Goal: Transaction & Acquisition: Book appointment/travel/reservation

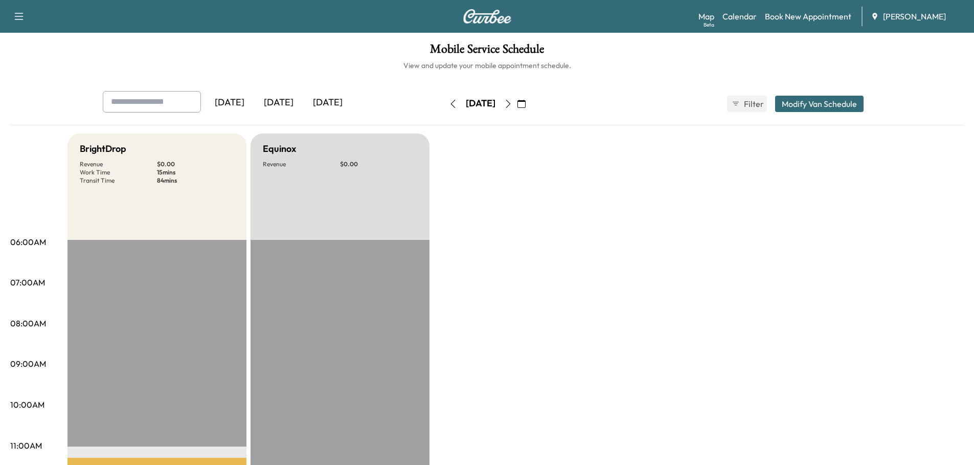
click at [291, 100] on div "[DATE]" at bounding box center [278, 103] width 49 height 24
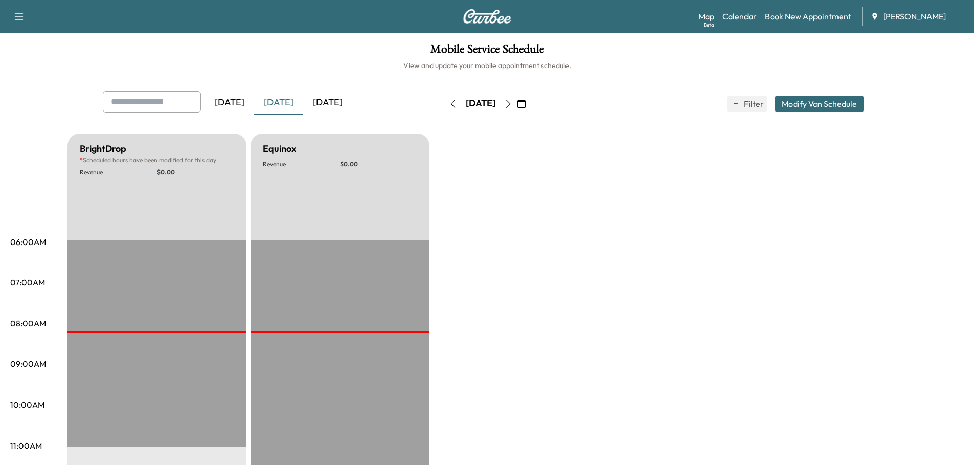
click at [526, 102] on icon "button" at bounding box center [522, 104] width 8 height 8
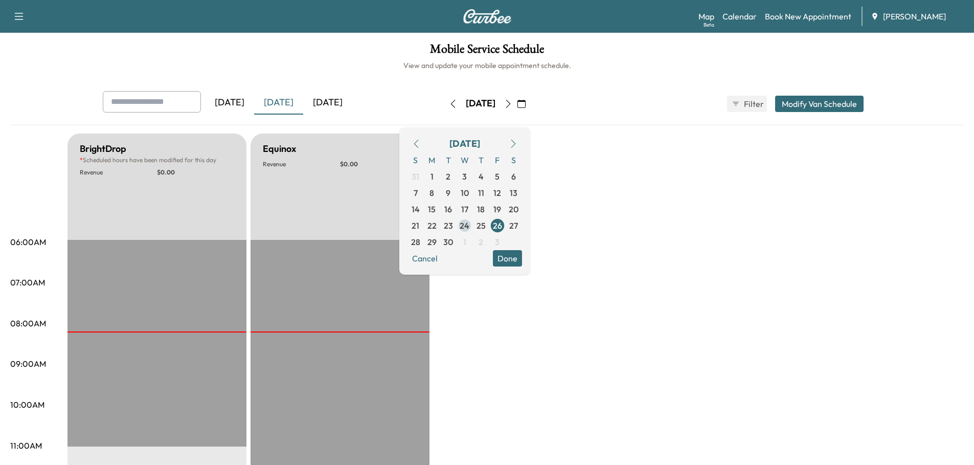
click at [470, 224] on span "24" at bounding box center [465, 225] width 10 height 12
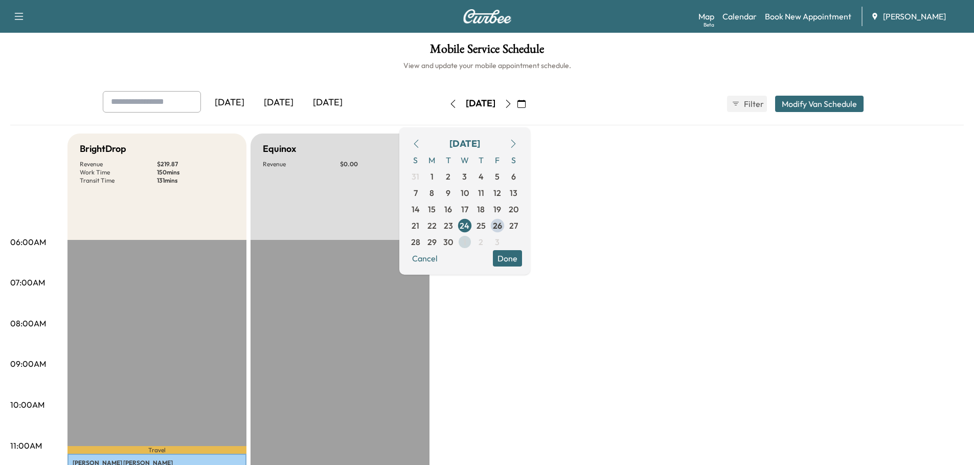
click at [466, 242] on span "1" at bounding box center [464, 242] width 3 height 12
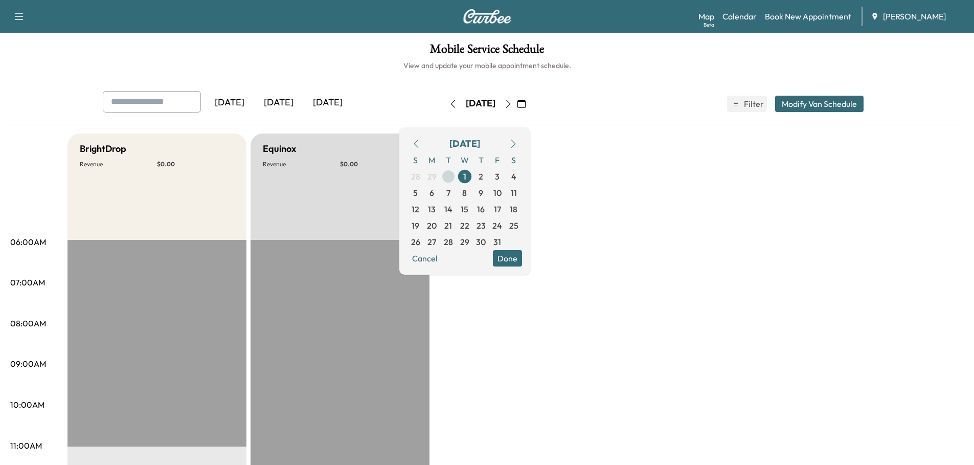
click at [453, 177] on span "30" at bounding box center [448, 176] width 10 height 12
click at [466, 241] on span "1" at bounding box center [464, 242] width 3 height 12
click at [437, 175] on span "29" at bounding box center [432, 176] width 9 height 12
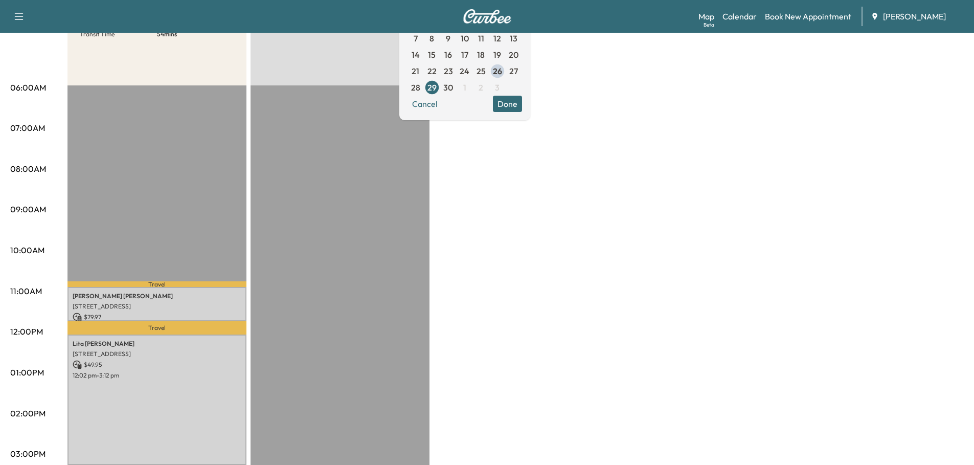
scroll to position [153, 0]
click at [453, 89] on span "30" at bounding box center [448, 88] width 10 height 12
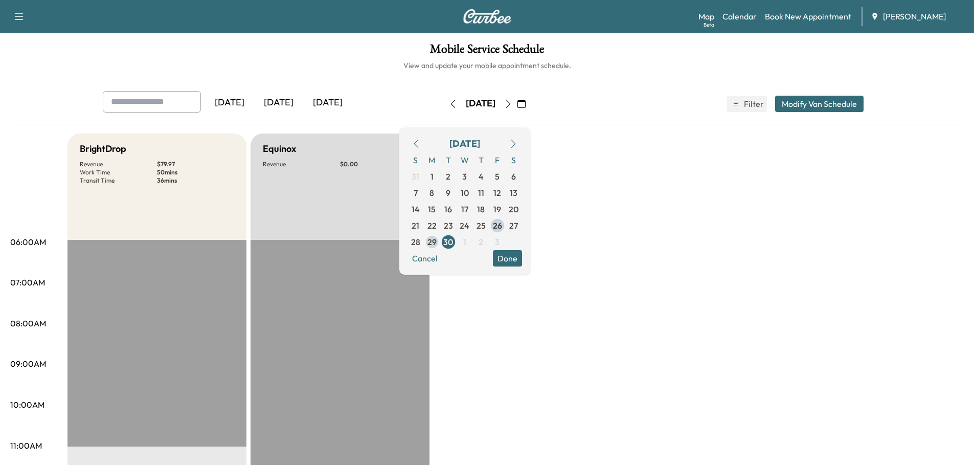
click at [437, 241] on span "29" at bounding box center [432, 242] width 9 height 12
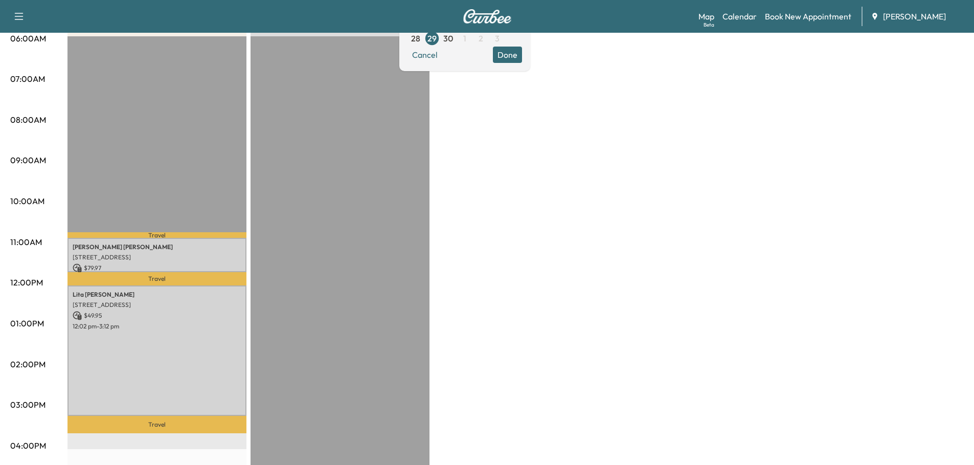
scroll to position [153, 0]
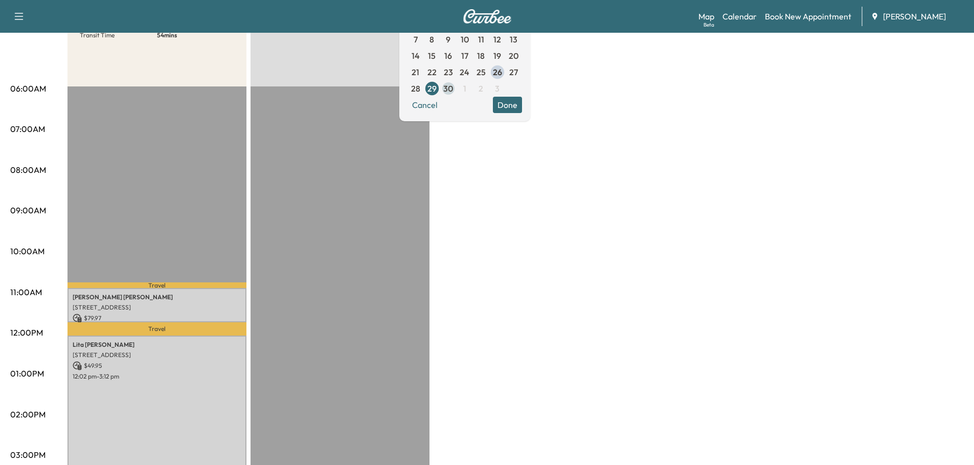
click at [453, 88] on span "30" at bounding box center [448, 88] width 10 height 12
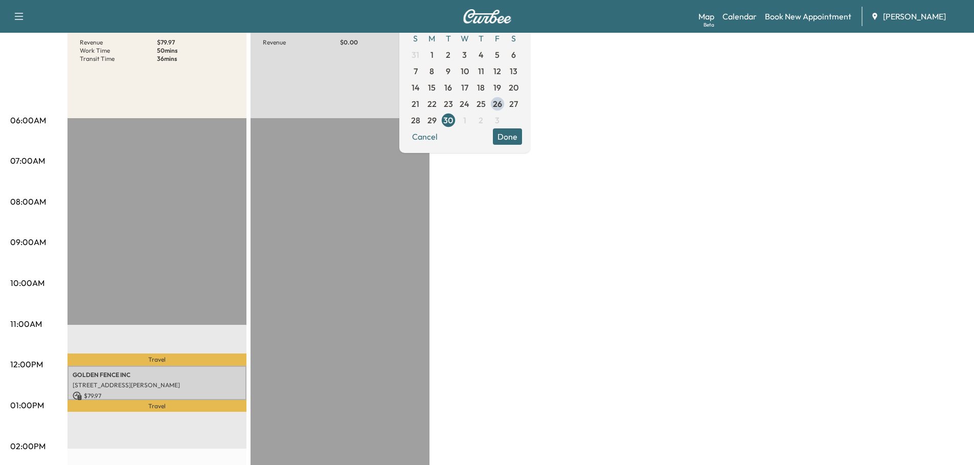
scroll to position [51, 0]
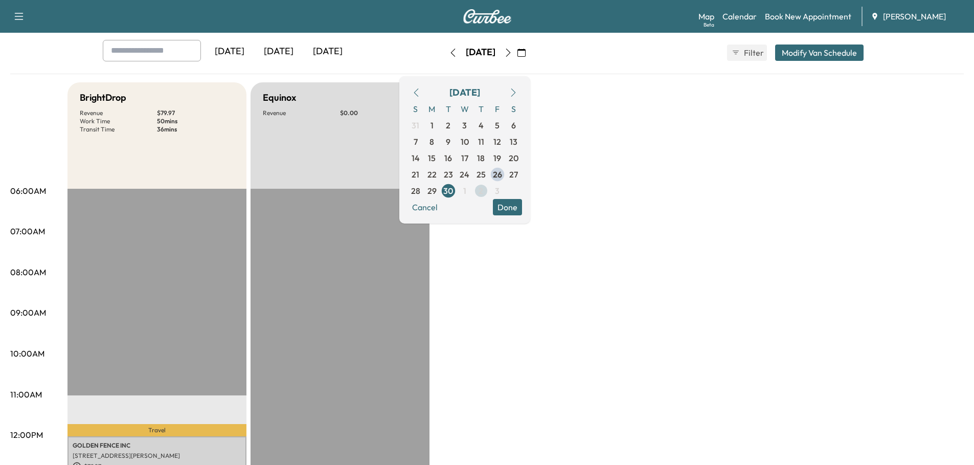
click at [483, 190] on span "2" at bounding box center [481, 191] width 5 height 12
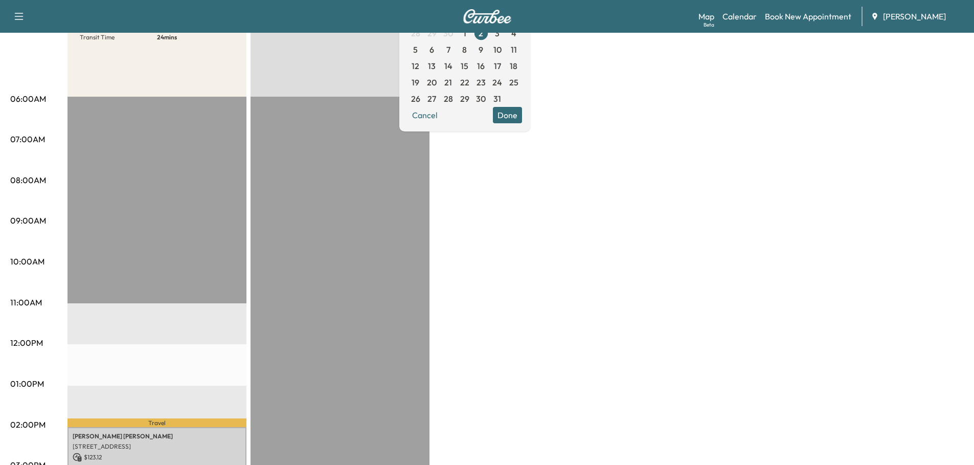
scroll to position [88, 0]
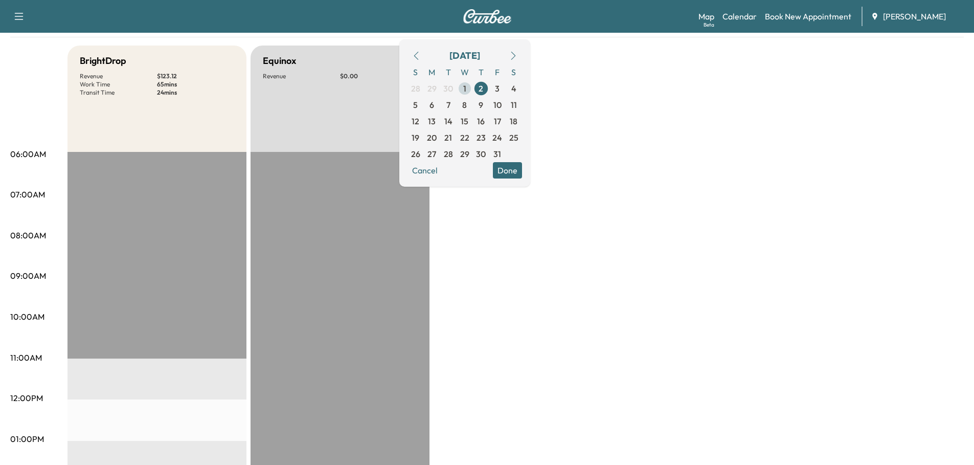
click at [473, 88] on span "1" at bounding box center [465, 88] width 16 height 16
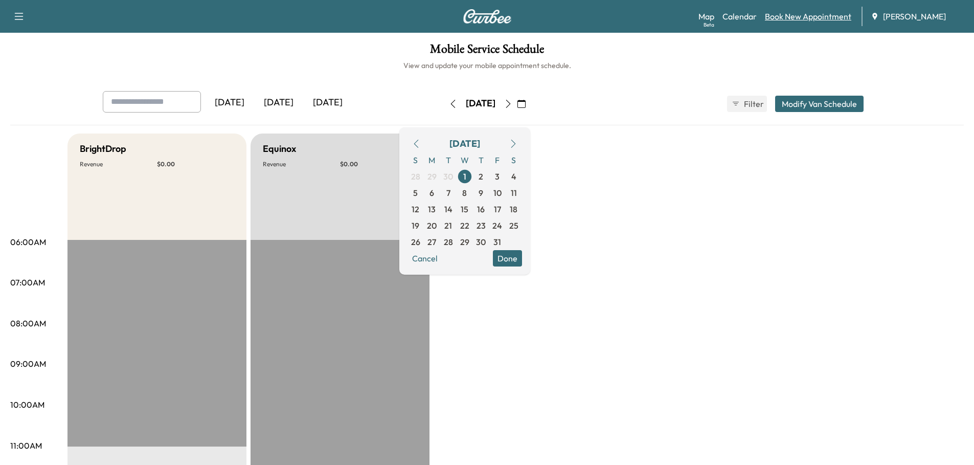
click at [813, 17] on link "Book New Appointment" at bounding box center [808, 16] width 86 height 12
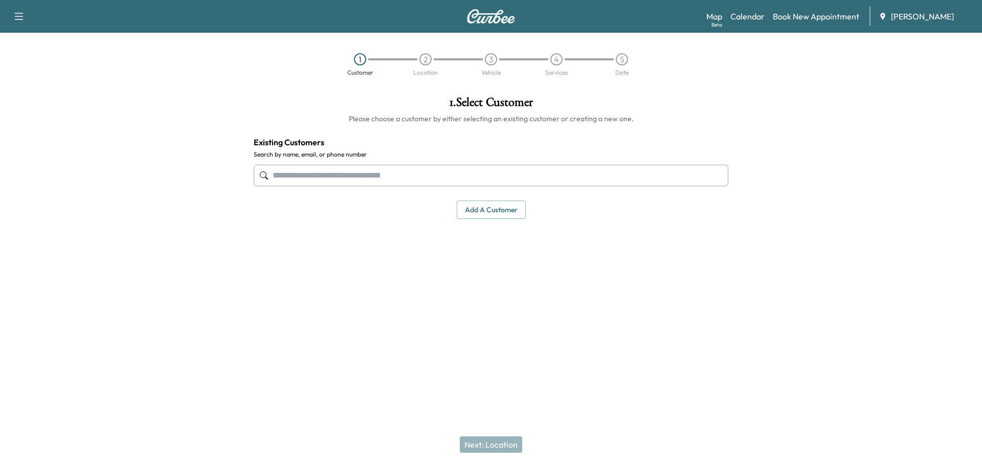
click at [373, 176] on input "text" at bounding box center [491, 175] width 475 height 21
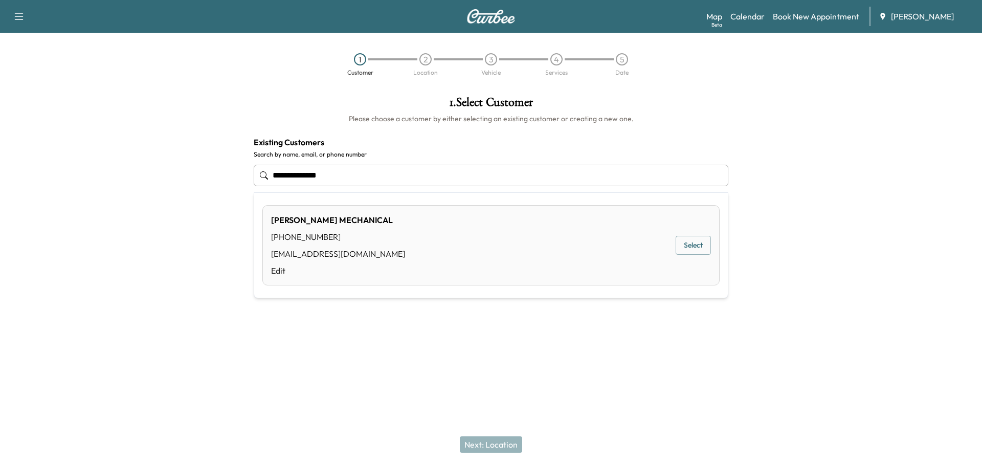
click at [690, 247] on button "Select" at bounding box center [693, 245] width 35 height 19
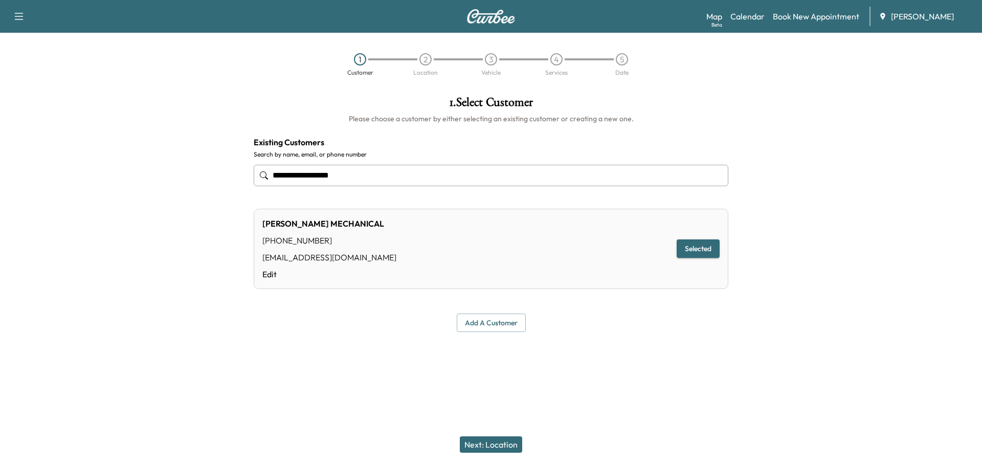
type input "**********"
click at [498, 444] on button "Next: Location" at bounding box center [491, 444] width 62 height 16
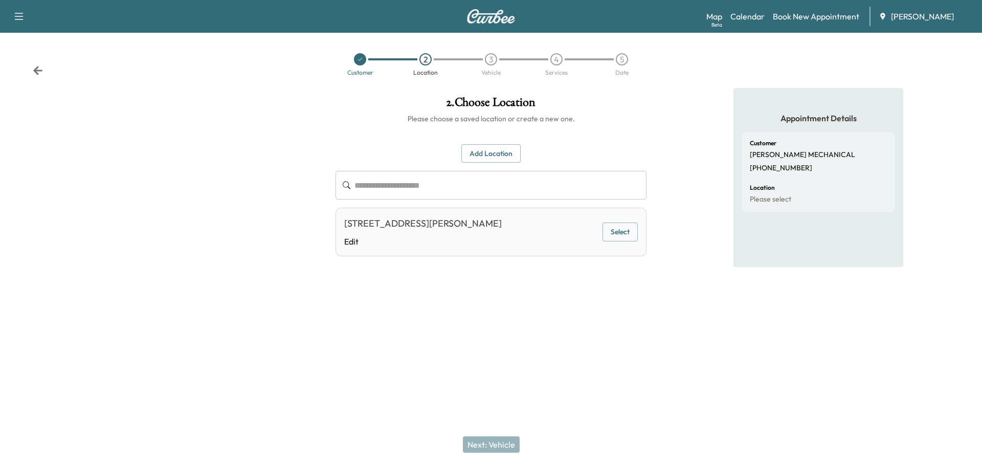
click at [620, 232] on button "Select" at bounding box center [620, 231] width 35 height 19
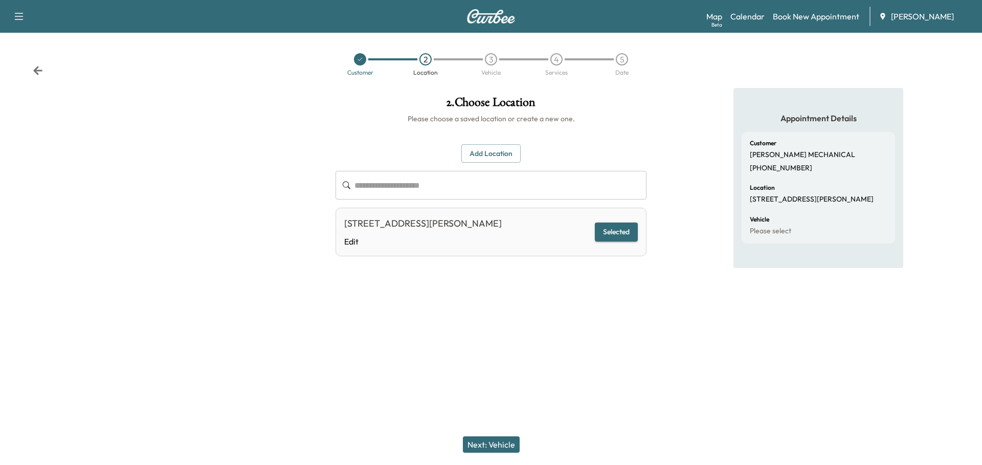
click at [504, 444] on button "Next: Vehicle" at bounding box center [491, 444] width 57 height 16
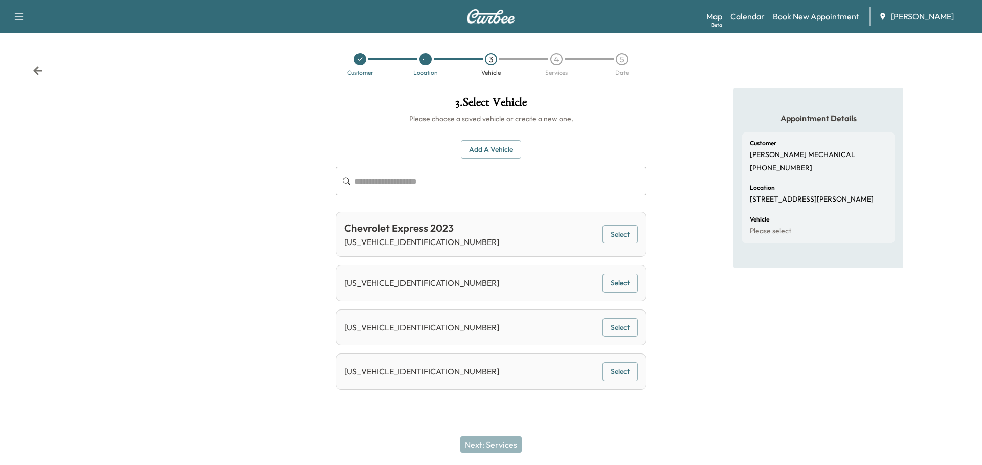
click at [493, 150] on button "Add a Vehicle" at bounding box center [491, 149] width 60 height 19
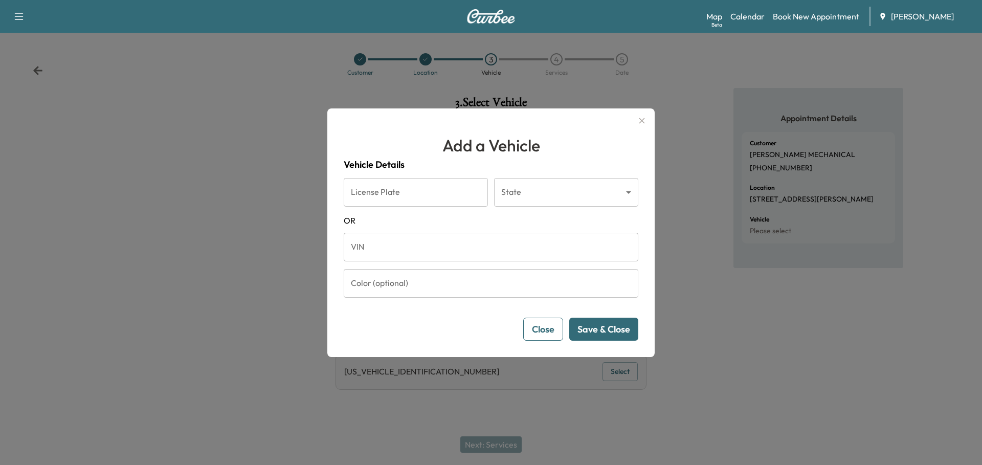
click at [446, 248] on input "VIN" at bounding box center [491, 247] width 295 height 29
paste input "**********"
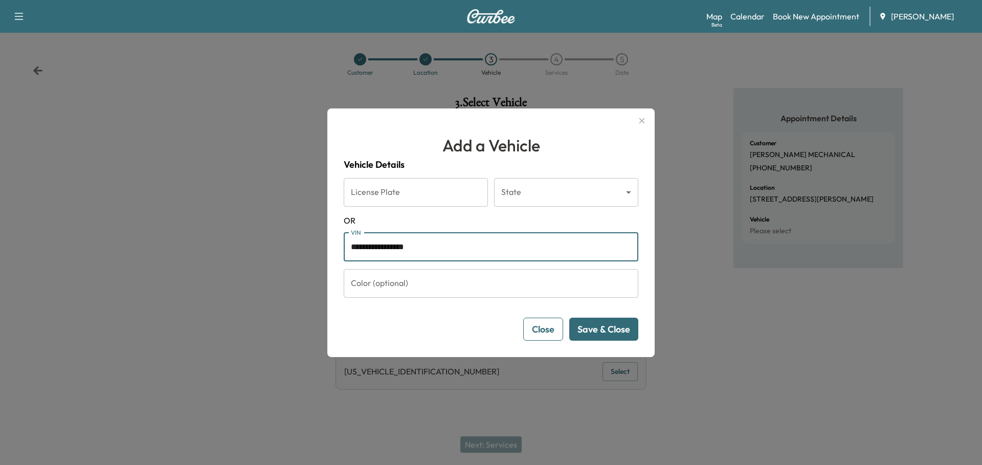
type input "**********"
click at [624, 332] on button "Save & Close" at bounding box center [603, 329] width 69 height 23
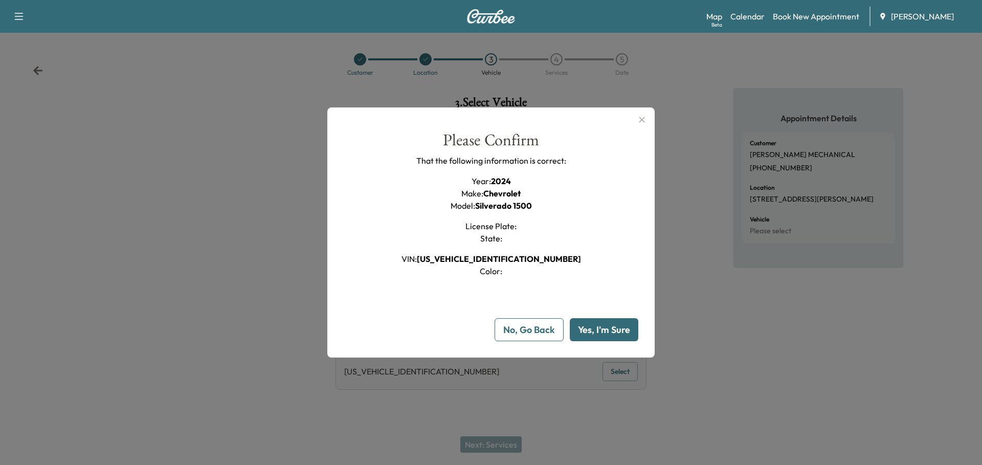
click at [614, 329] on button "Yes, I'm Sure" at bounding box center [604, 329] width 69 height 23
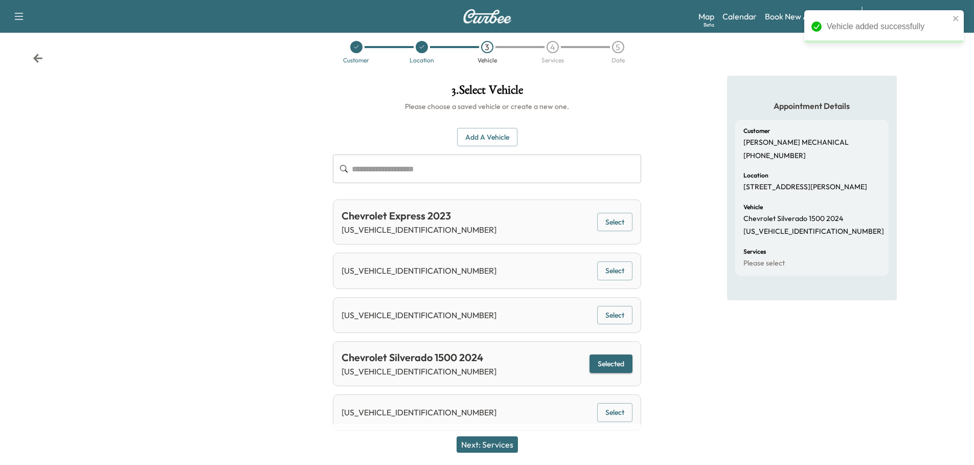
scroll to position [19, 0]
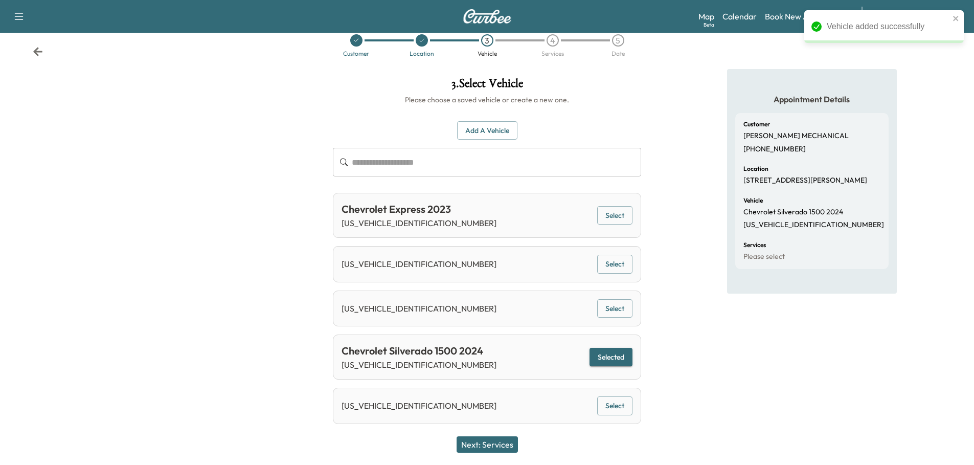
click at [500, 445] on button "Next: Services" at bounding box center [487, 444] width 61 height 16
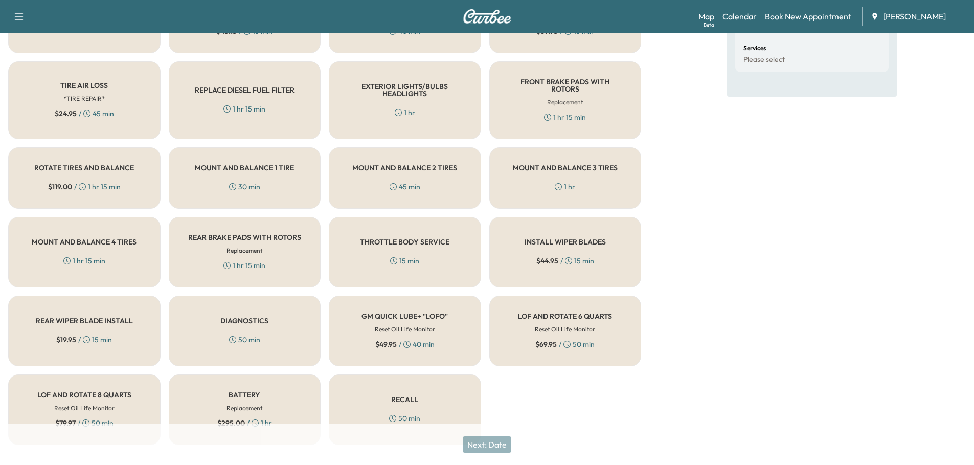
scroll to position [230, 0]
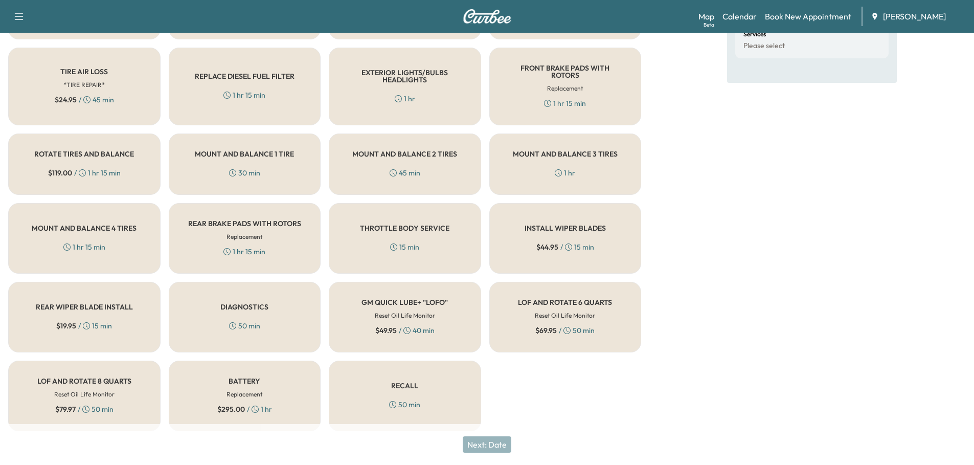
click at [398, 382] on h5 "RECALL" at bounding box center [404, 385] width 27 height 7
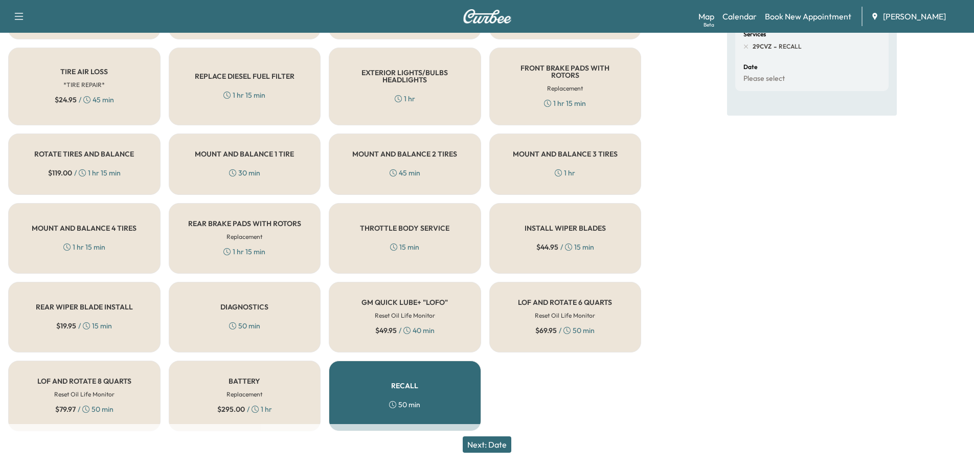
click at [233, 303] on h5 "DIAGNOSTICS" at bounding box center [244, 306] width 48 height 7
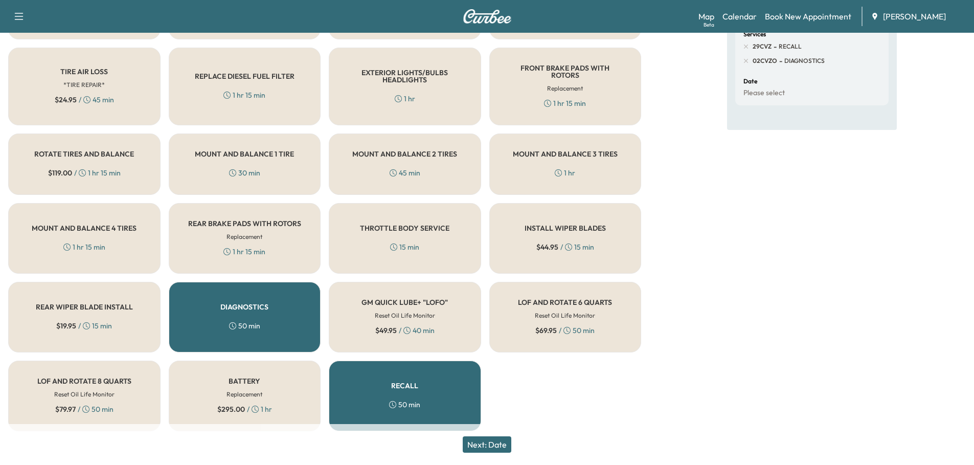
click at [248, 313] on div "DIAGNOSTICS 50 min" at bounding box center [245, 317] width 152 height 71
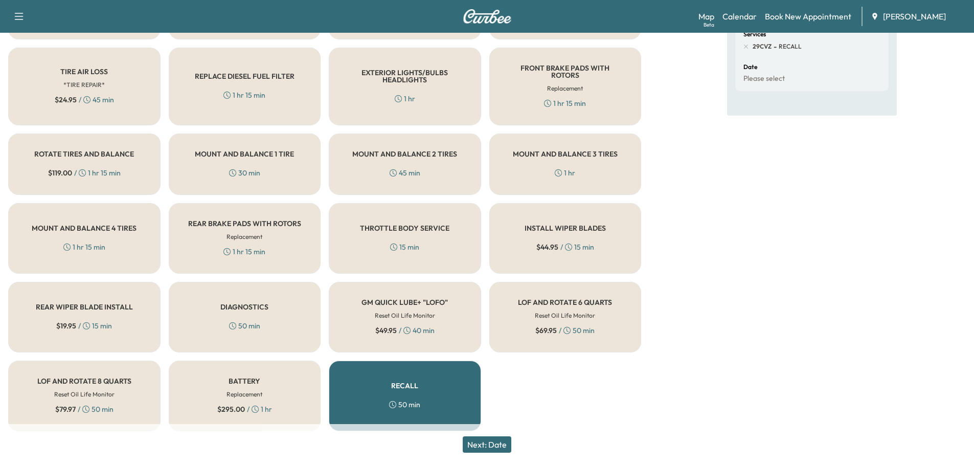
click at [503, 445] on button "Next: Date" at bounding box center [487, 444] width 49 height 16
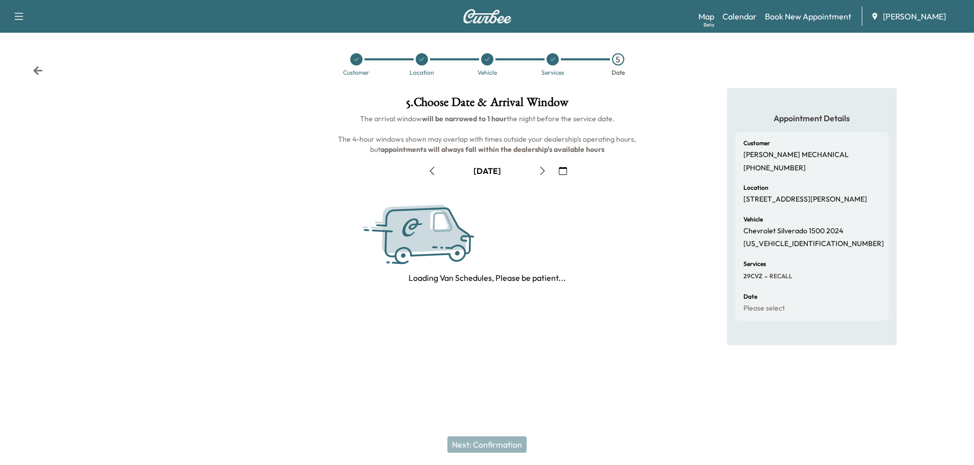
scroll to position [0, 0]
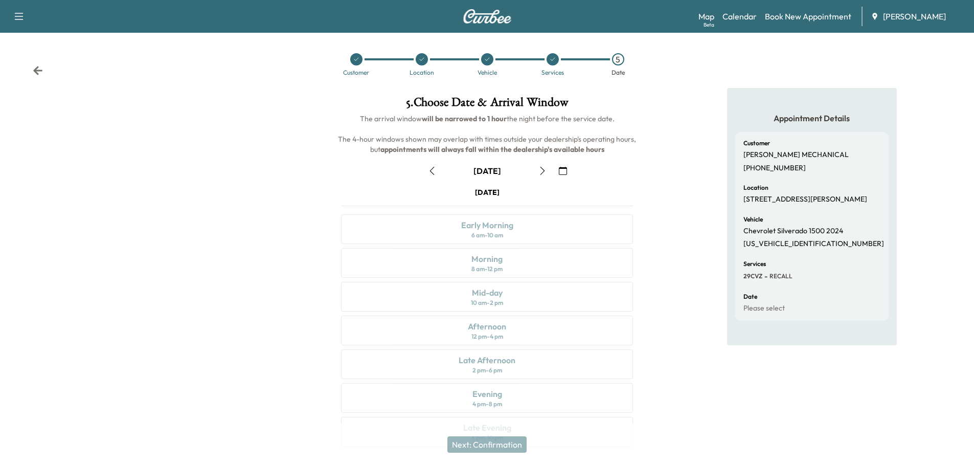
click at [565, 170] on icon "button" at bounding box center [563, 171] width 8 height 8
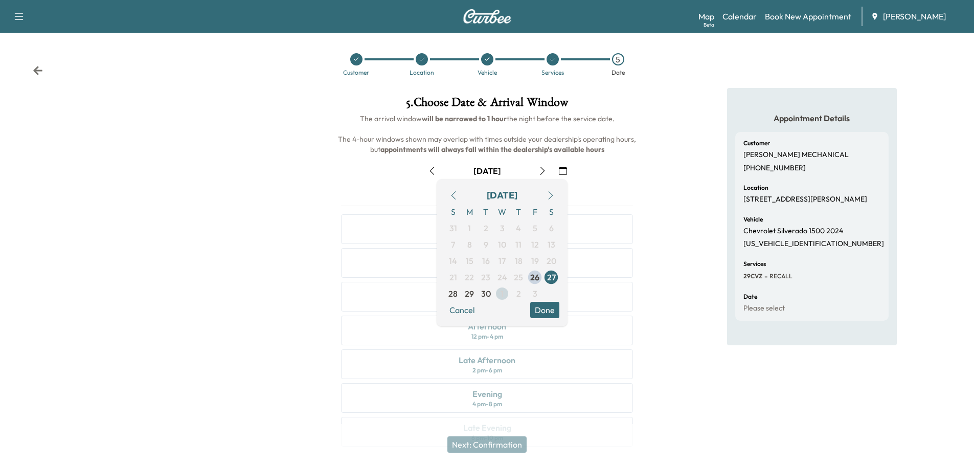
click at [502, 294] on span "1" at bounding box center [502, 293] width 3 height 12
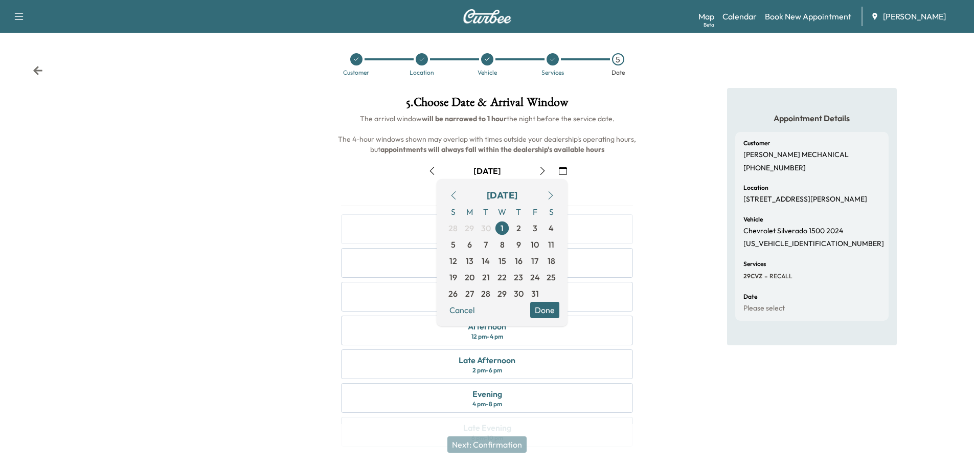
click at [547, 309] on button "Done" at bounding box center [544, 310] width 29 height 16
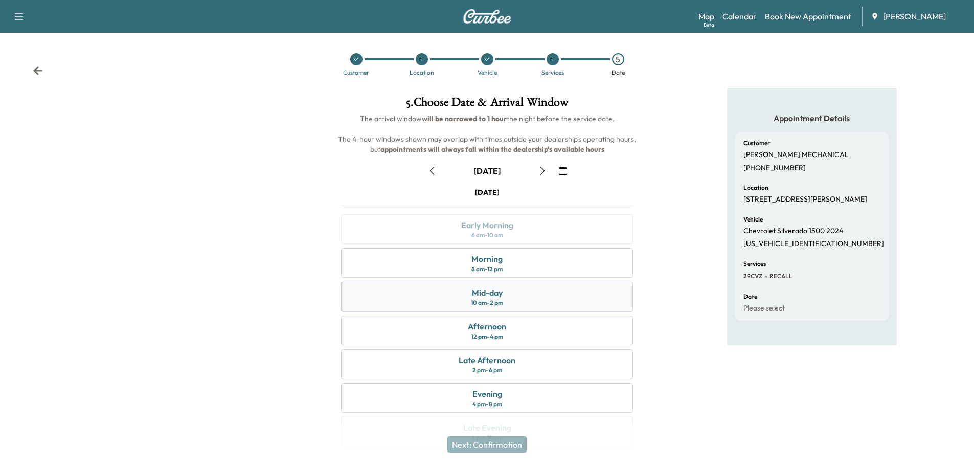
click at [524, 291] on div "Mid-day 10 am - 2 pm" at bounding box center [487, 297] width 292 height 30
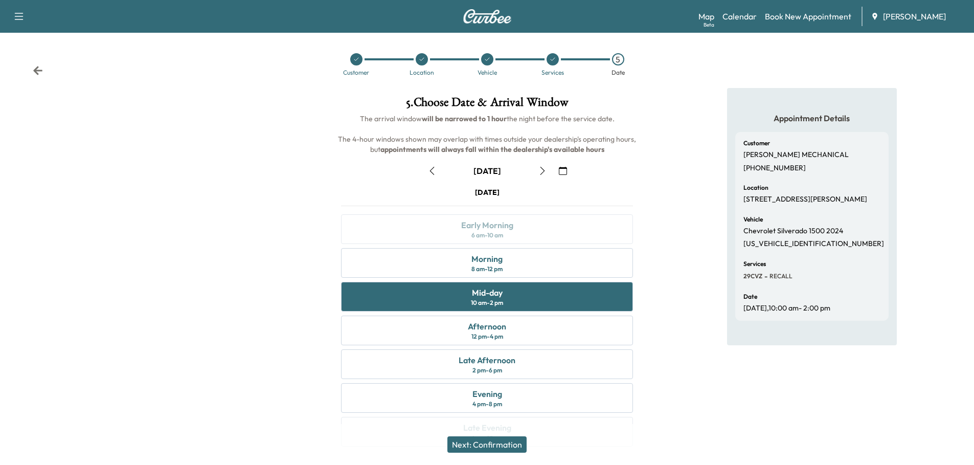
click at [510, 444] on button "Next: Confirmation" at bounding box center [487, 444] width 79 height 16
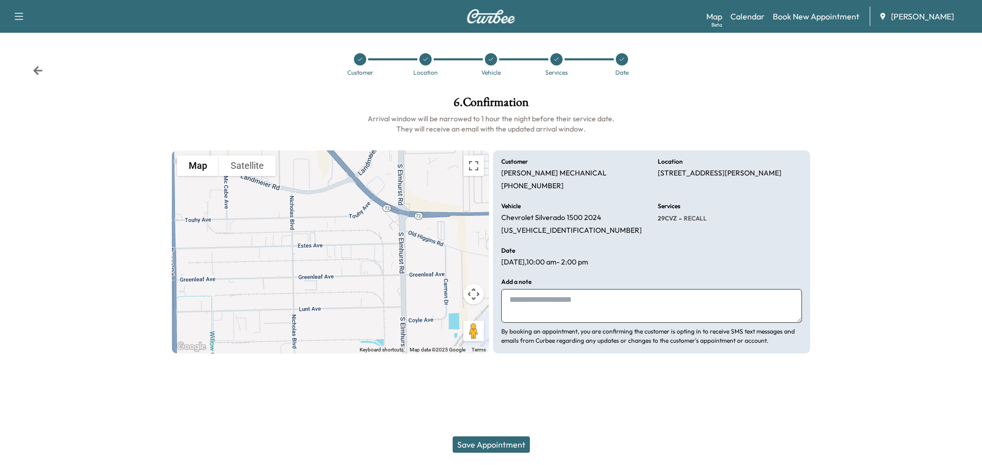
click at [559, 296] on textarea at bounding box center [651, 306] width 301 height 34
click at [517, 302] on textarea "**********" at bounding box center [651, 306] width 301 height 34
click at [656, 300] on textarea "**********" at bounding box center [651, 306] width 301 height 34
type textarea "**********"
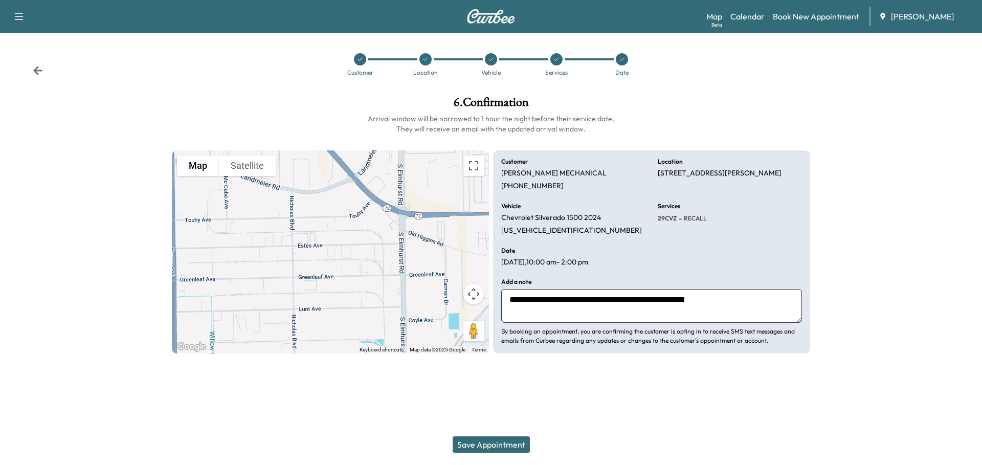
click at [506, 442] on button "Save Appointment" at bounding box center [491, 444] width 77 height 16
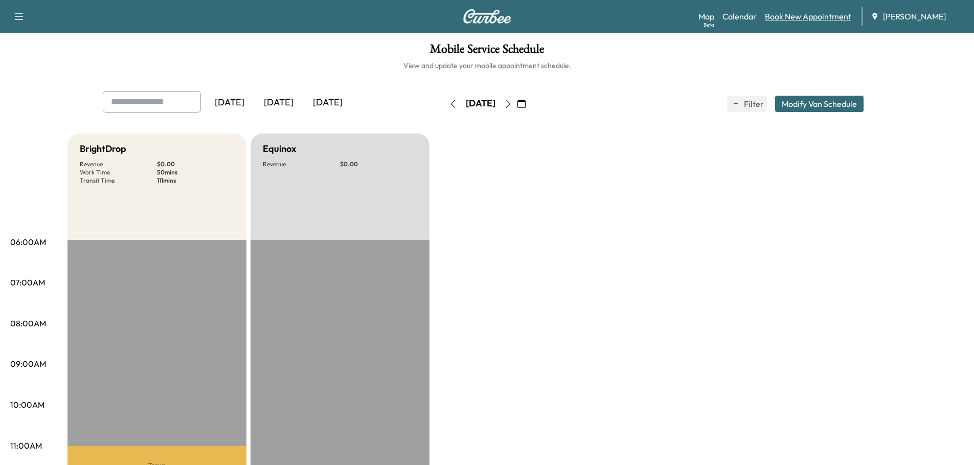
click at [804, 15] on link "Book New Appointment" at bounding box center [808, 16] width 86 height 12
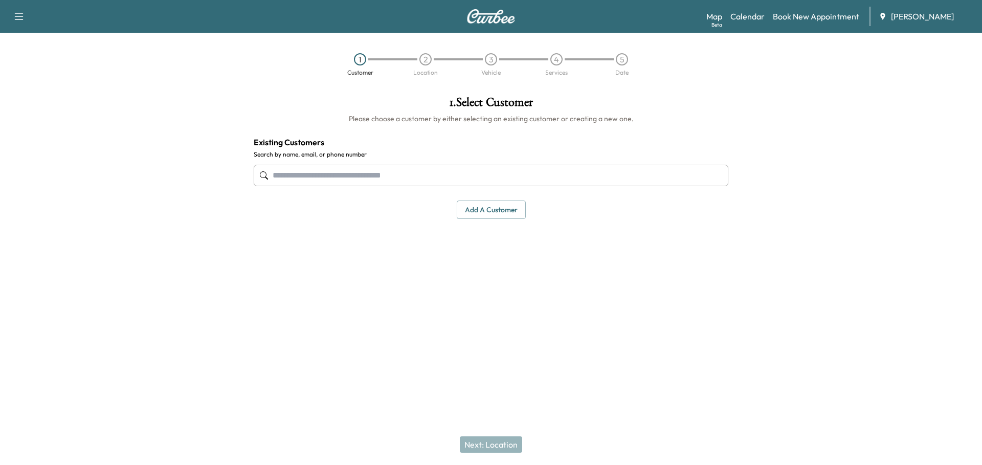
click at [325, 178] on input "text" at bounding box center [491, 175] width 475 height 21
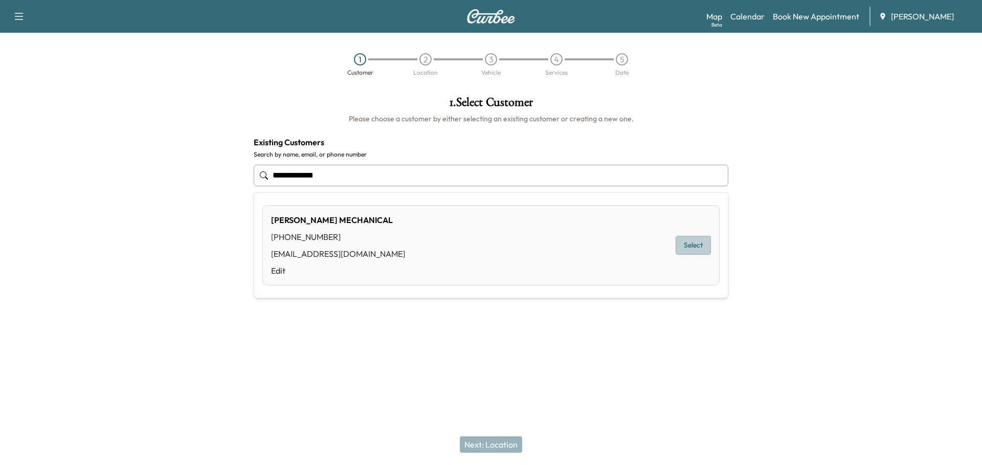
click at [703, 242] on button "Select" at bounding box center [693, 245] width 35 height 19
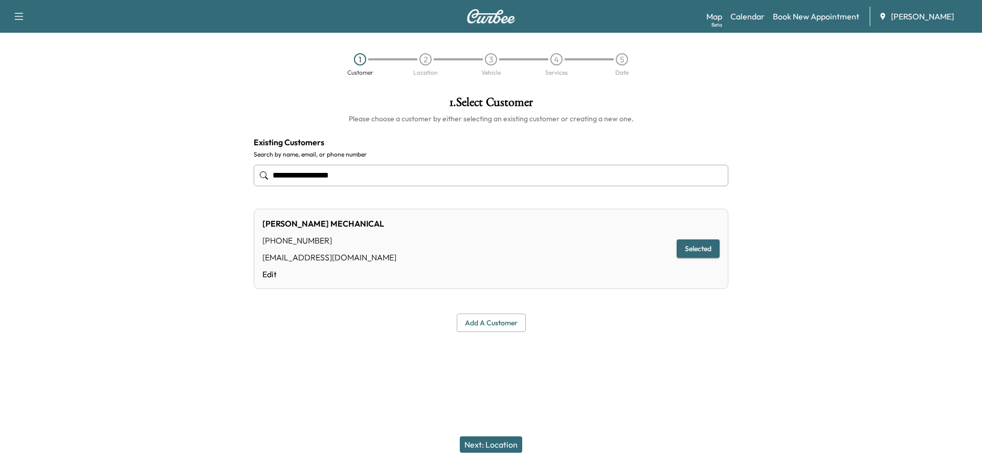
type input "**********"
click at [490, 439] on button "Next: Location" at bounding box center [491, 444] width 62 height 16
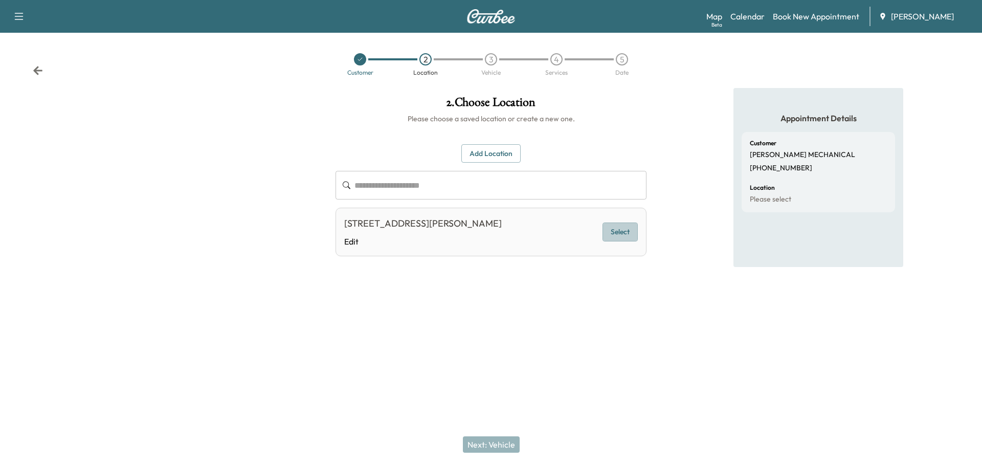
click at [614, 231] on button "Select" at bounding box center [620, 231] width 35 height 19
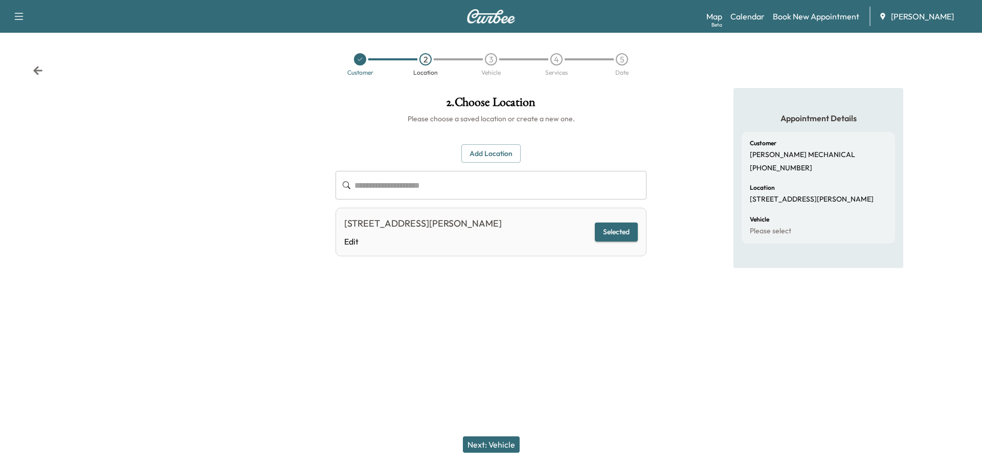
click at [494, 444] on button "Next: Vehicle" at bounding box center [491, 444] width 57 height 16
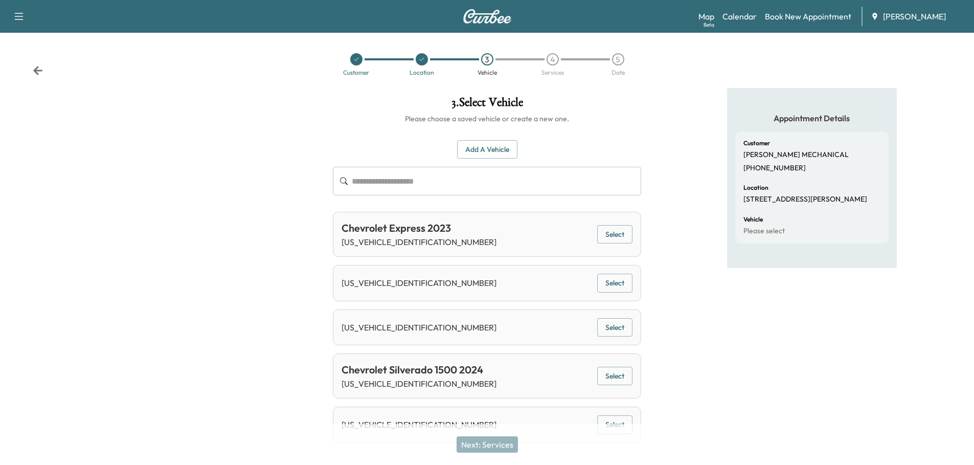
click at [377, 179] on input "text" at bounding box center [496, 181] width 289 height 29
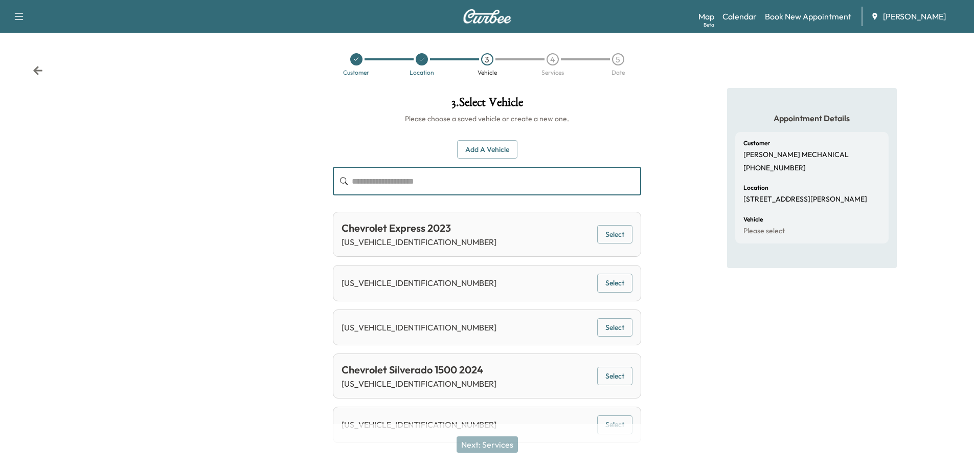
paste input "**********"
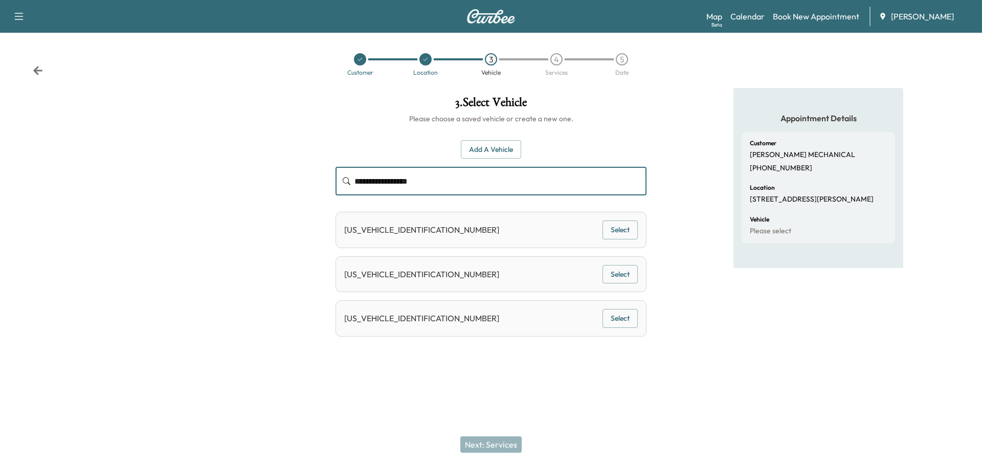
type input "**********"
click at [502, 150] on button "Add a Vehicle" at bounding box center [491, 149] width 60 height 19
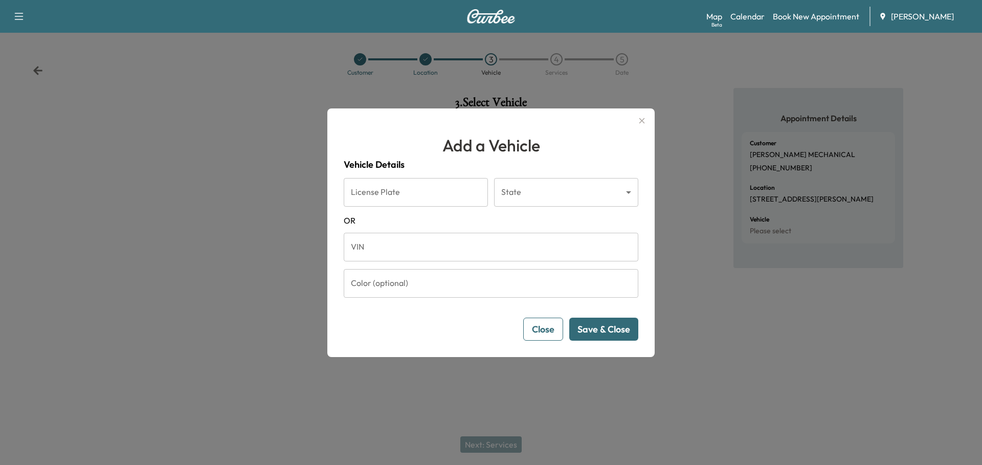
click at [434, 257] on input "VIN" at bounding box center [491, 247] width 295 height 29
paste input "**********"
type input "**********"
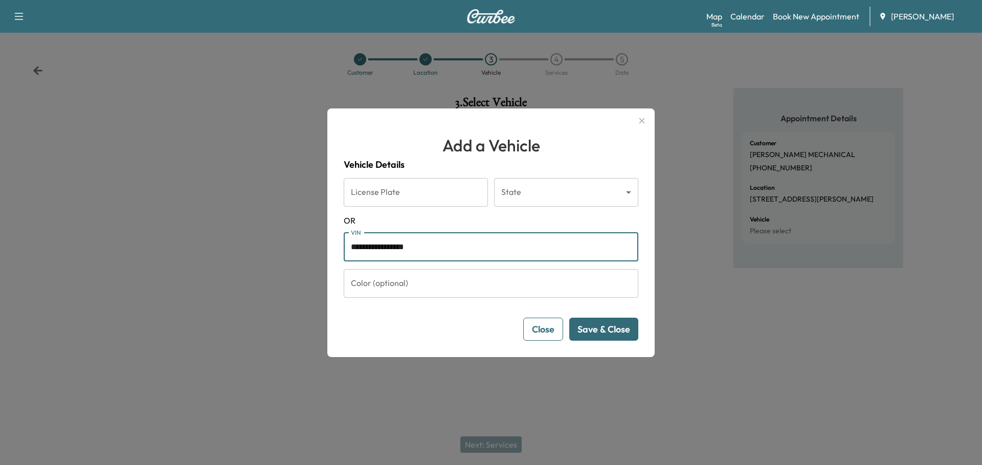
click button "Save & Close" at bounding box center [603, 329] width 69 height 23
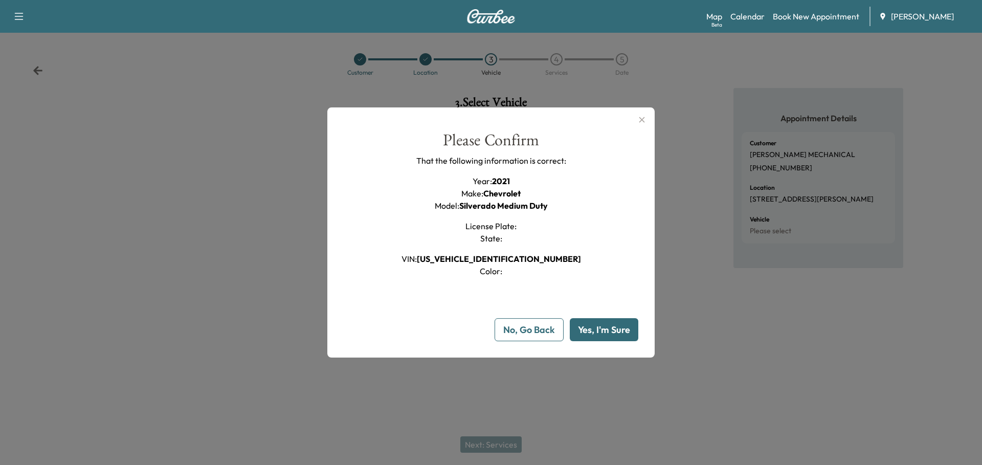
click at [618, 330] on button "Yes, I'm Sure" at bounding box center [604, 329] width 69 height 23
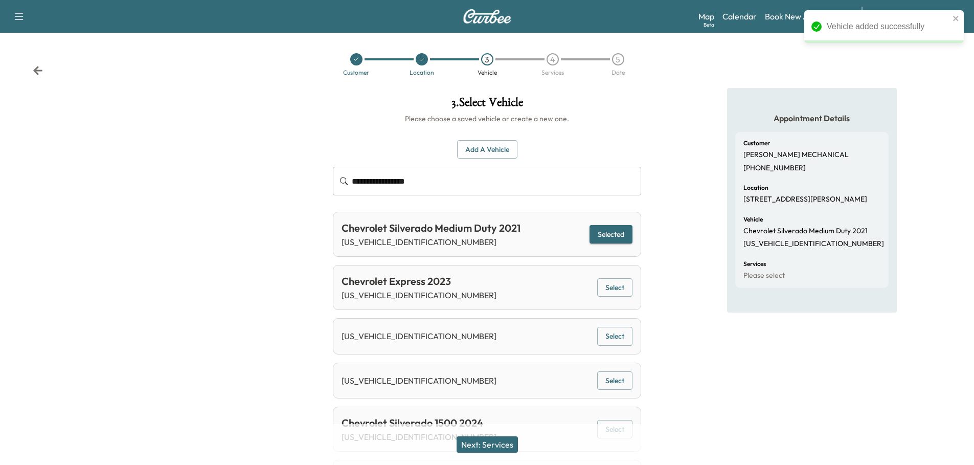
click at [499, 444] on button "Next: Services" at bounding box center [487, 444] width 61 height 16
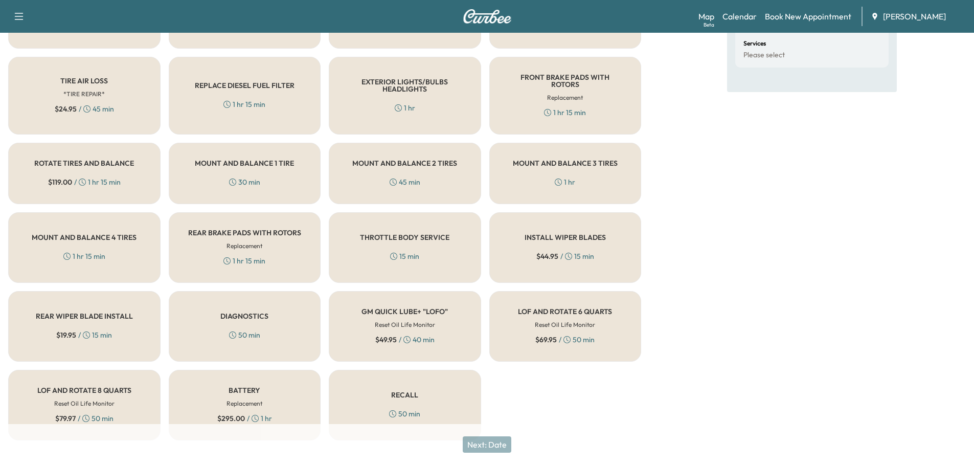
scroll to position [230, 0]
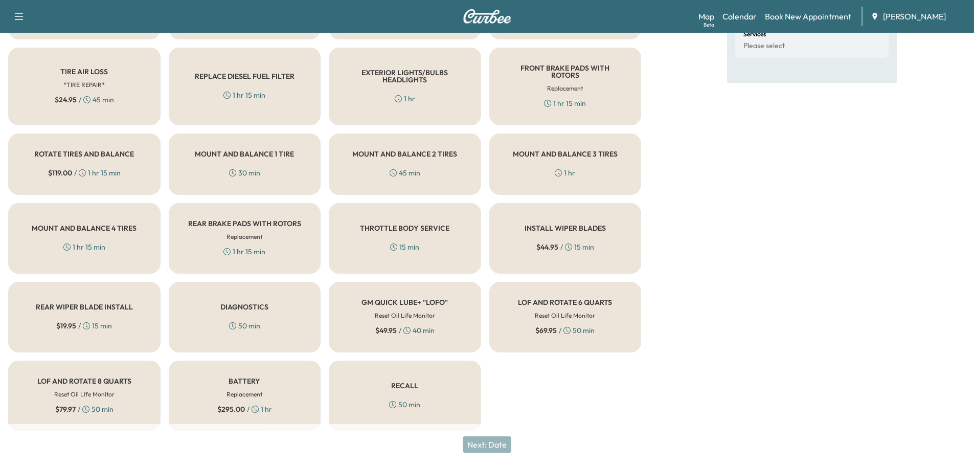
click at [424, 370] on div "RECALL 50 min" at bounding box center [405, 396] width 152 height 71
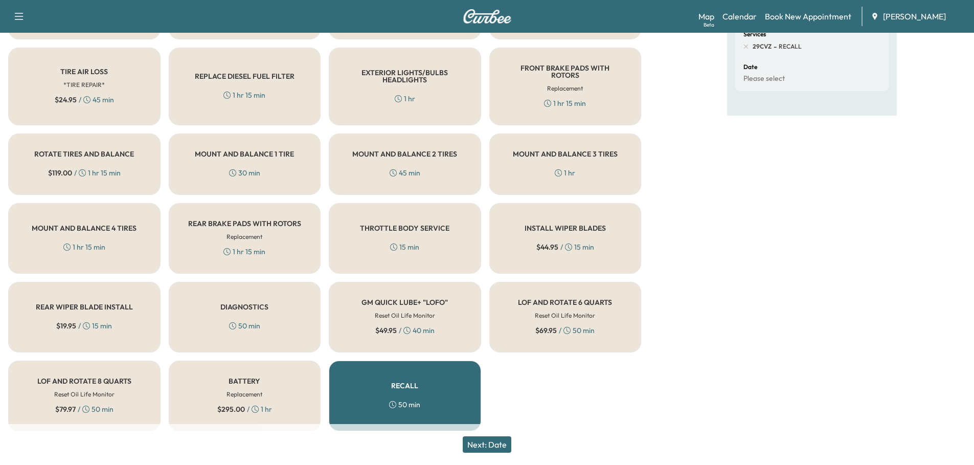
click at [501, 445] on button "Next: Date" at bounding box center [487, 444] width 49 height 16
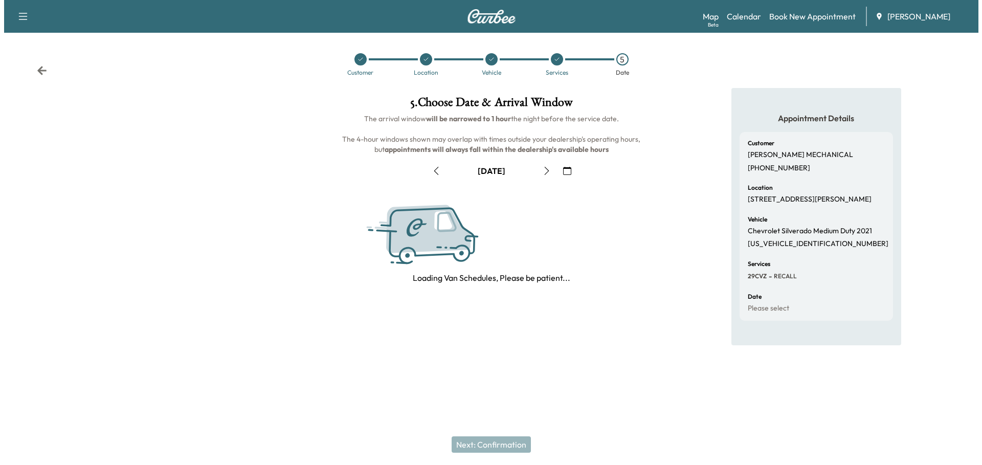
scroll to position [0, 0]
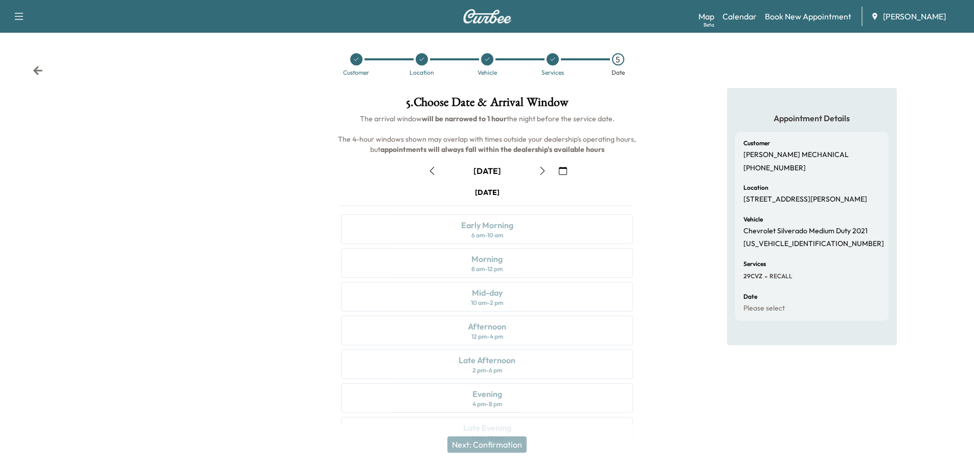
click at [564, 170] on icon "button" at bounding box center [563, 171] width 8 height 8
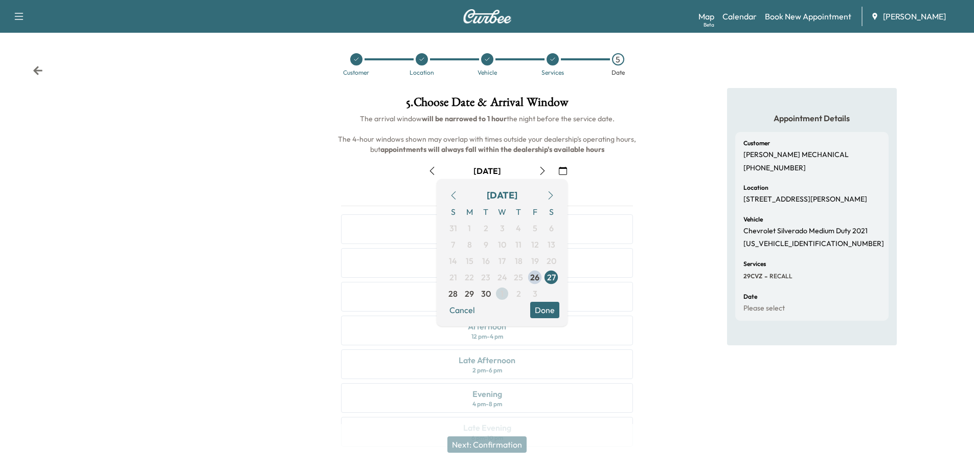
click at [502, 293] on span "1" at bounding box center [502, 293] width 3 height 12
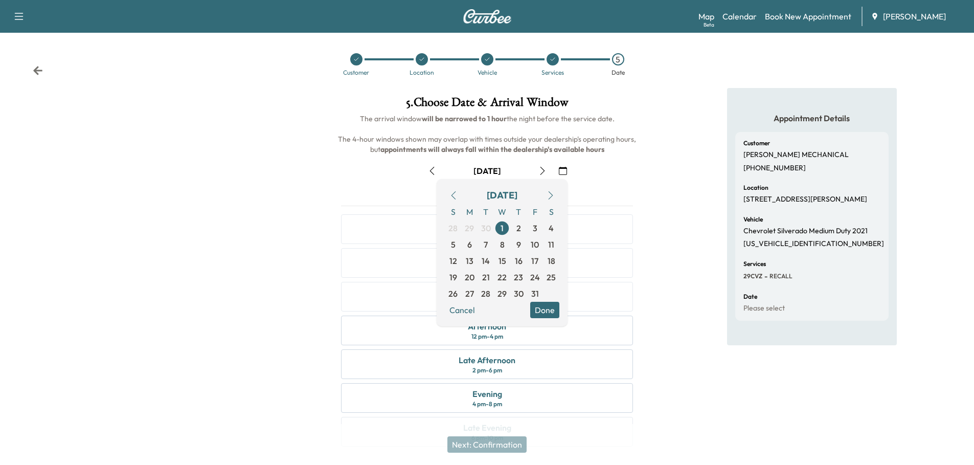
click at [547, 311] on button "Done" at bounding box center [544, 310] width 29 height 16
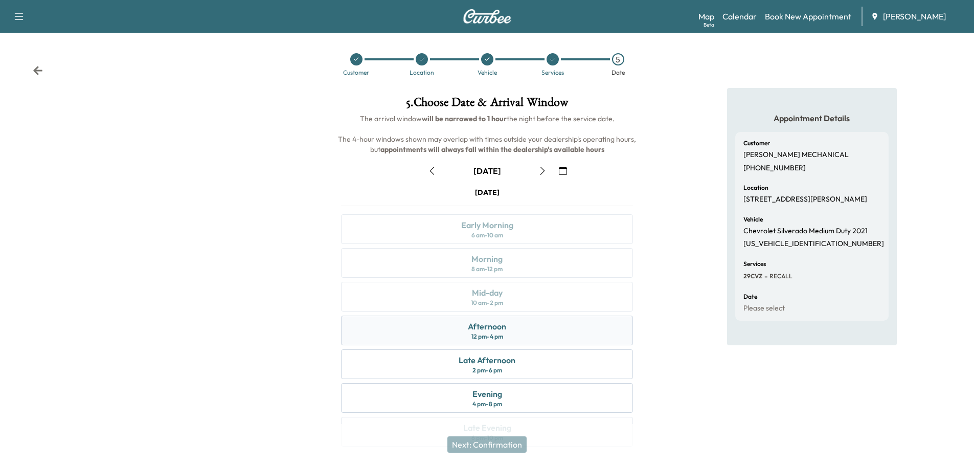
click at [532, 327] on div "Afternoon 12 pm - 4 pm" at bounding box center [487, 331] width 292 height 30
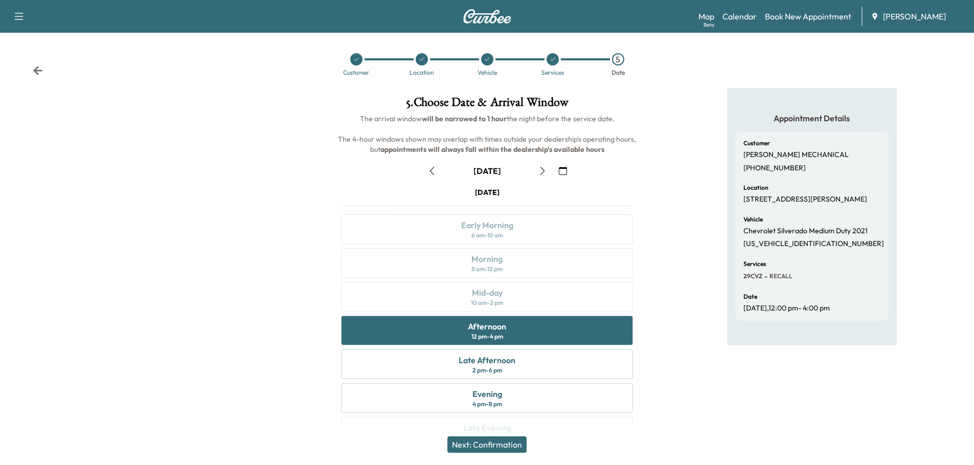
click at [508, 443] on button "Next: Confirmation" at bounding box center [487, 444] width 79 height 16
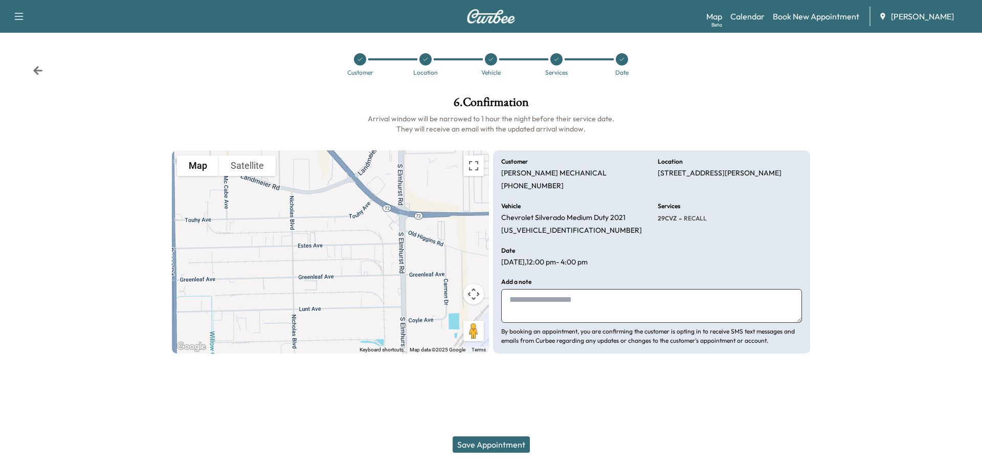
click at [537, 301] on textarea at bounding box center [651, 306] width 301 height 34
type textarea "**********"
click at [37, 69] on icon at bounding box center [37, 70] width 9 height 9
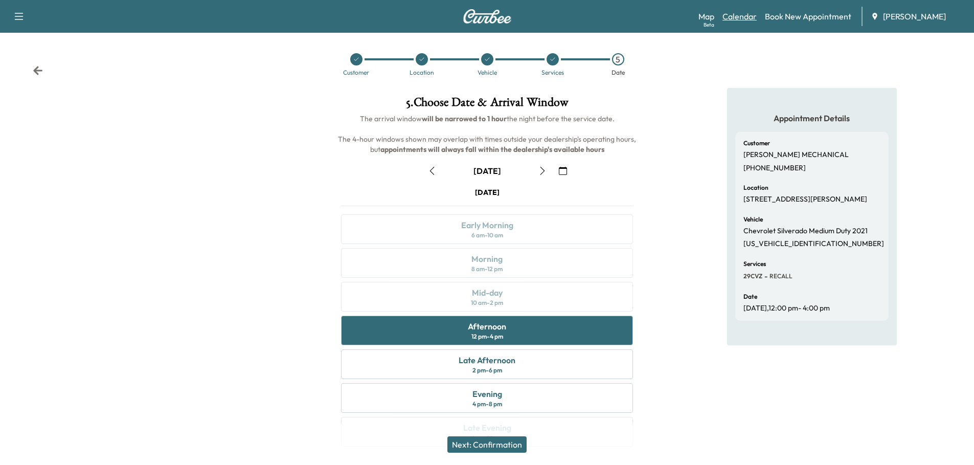
click at [743, 17] on link "Calendar" at bounding box center [740, 16] width 34 height 12
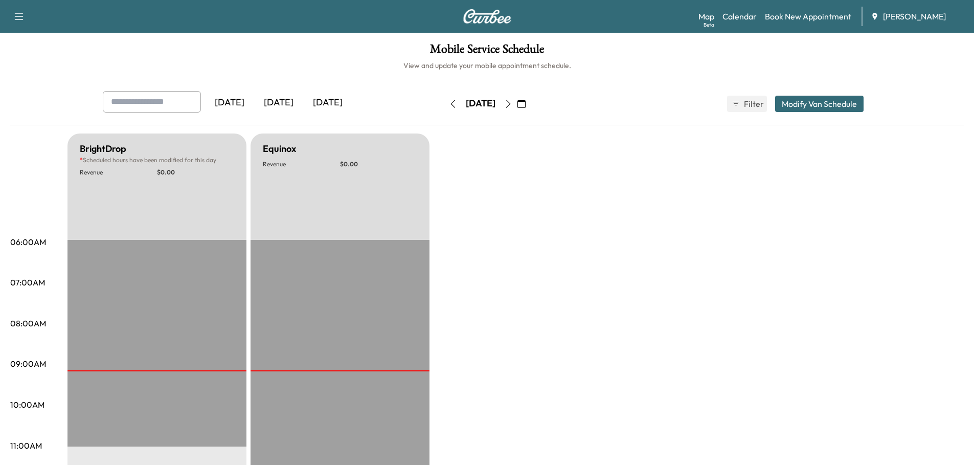
click at [814, 102] on button "Modify Van Schedule" at bounding box center [819, 104] width 88 height 16
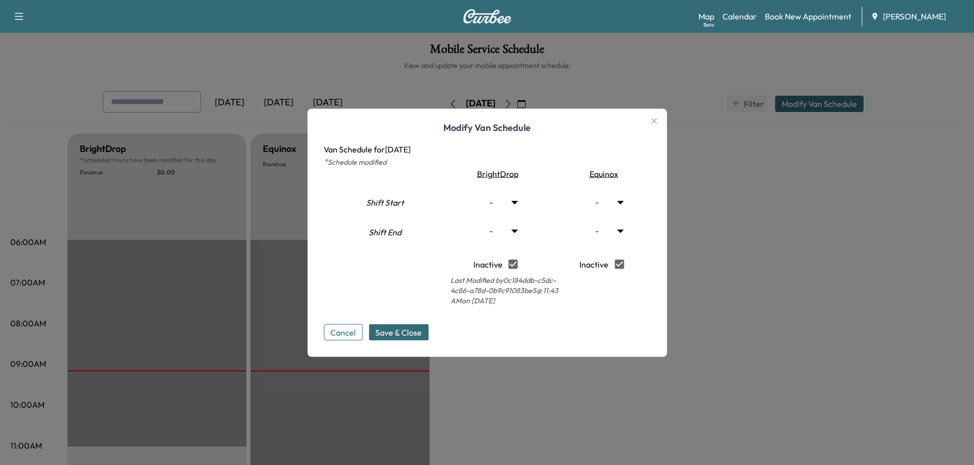
click at [338, 331] on button "Cancel" at bounding box center [343, 332] width 39 height 16
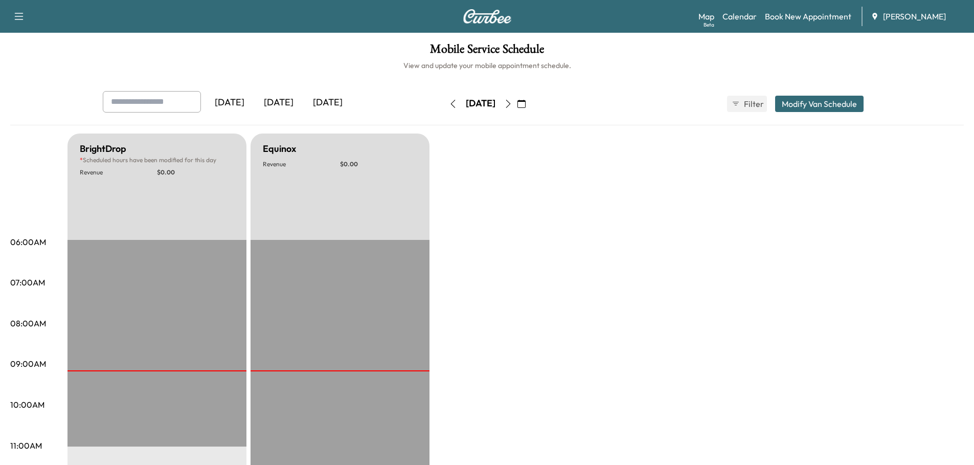
click at [526, 103] on icon "button" at bounding box center [522, 104] width 8 height 8
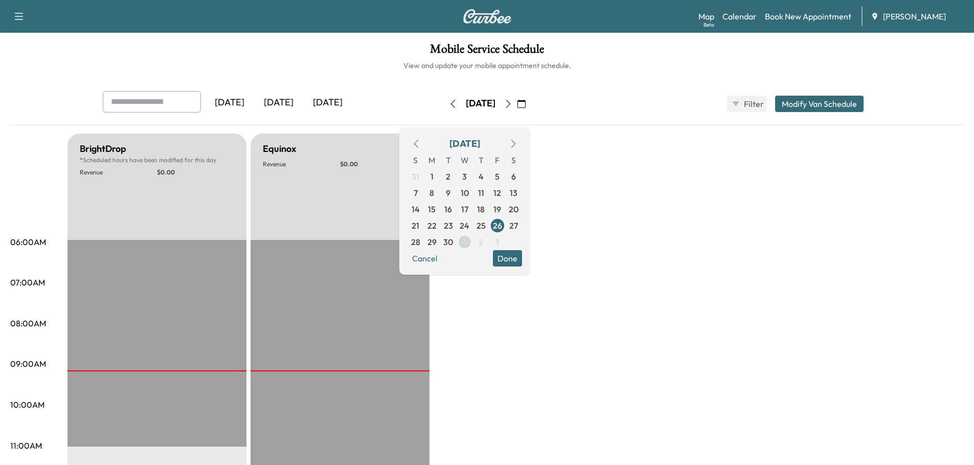
click at [466, 242] on span "1" at bounding box center [464, 242] width 3 height 12
type input "**"
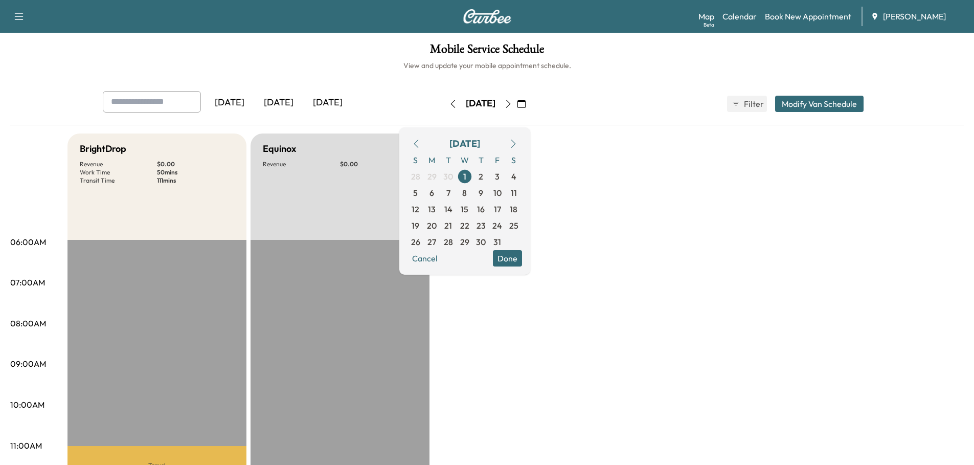
click at [806, 99] on button "Modify Van Schedule" at bounding box center [819, 104] width 88 height 16
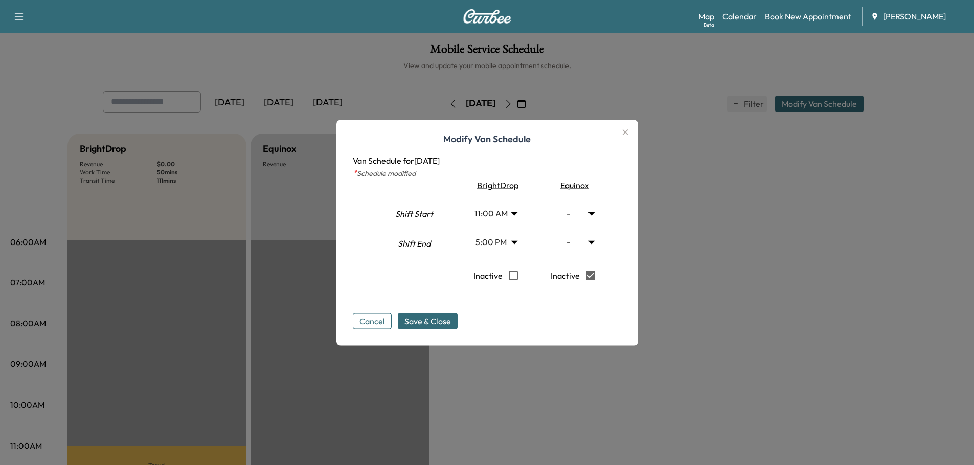
click at [518, 212] on body "Support Log Out Map Beta Calendar Book New Appointment Ray Chevrolet Mobile Ser…" at bounding box center [487, 232] width 974 height 465
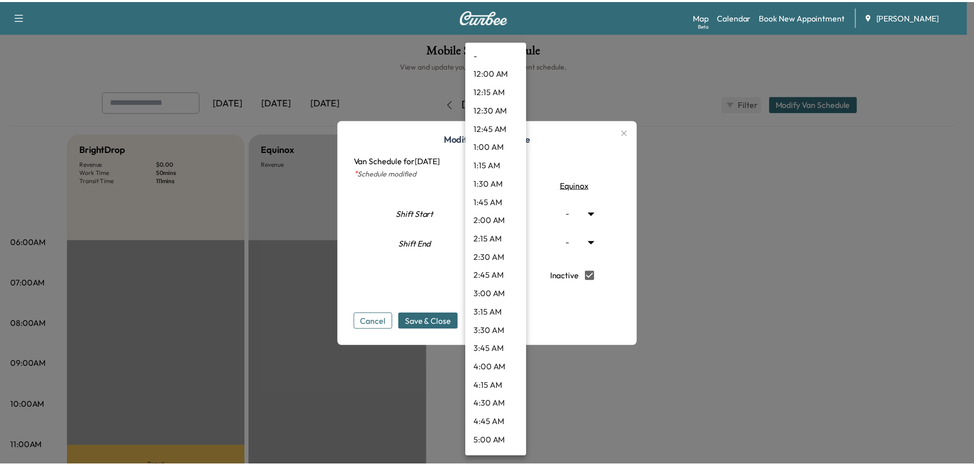
scroll to position [634, 0]
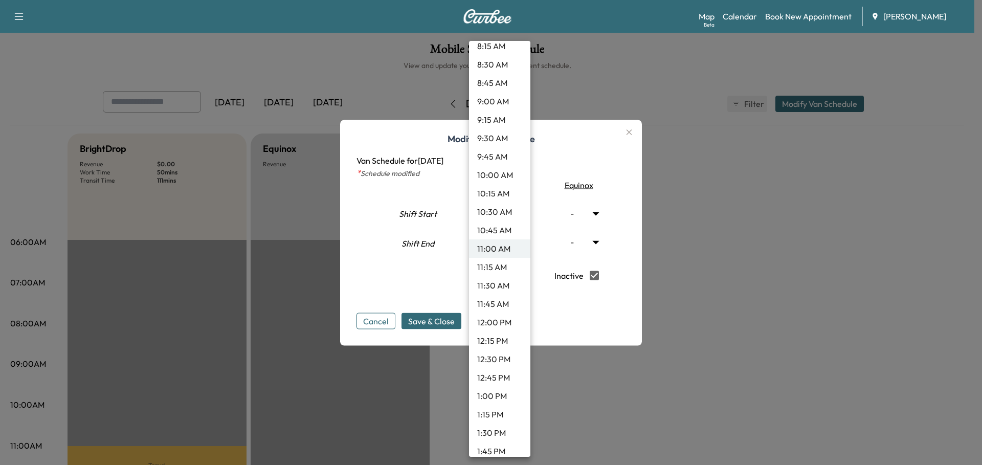
click at [501, 99] on li "9:00 AM" at bounding box center [499, 101] width 61 height 18
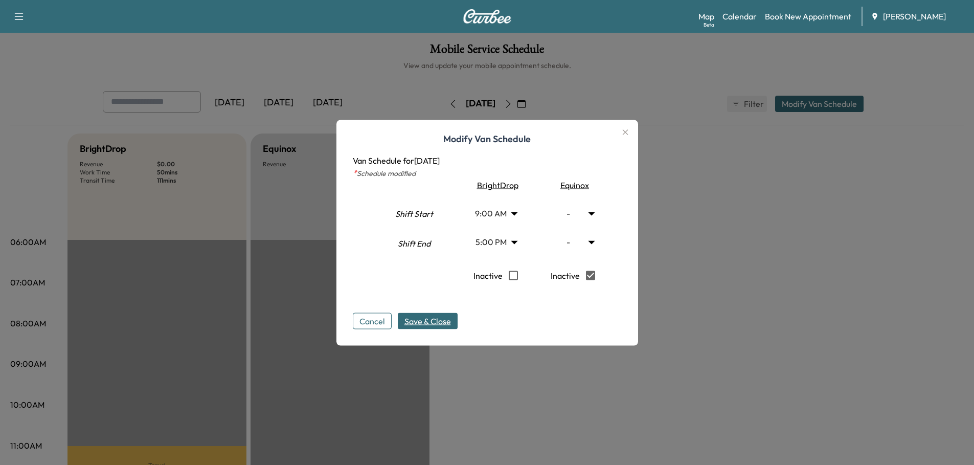
click at [436, 322] on span "Save & Close" at bounding box center [428, 321] width 47 height 12
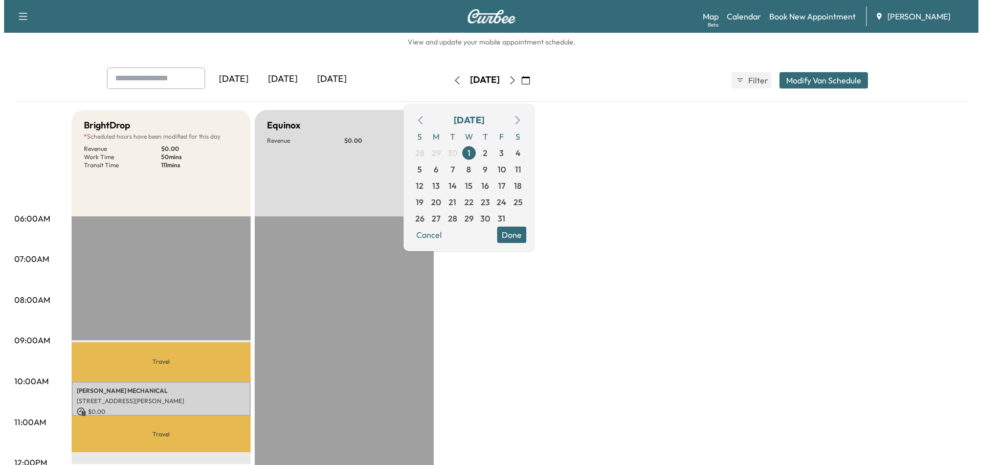
scroll to position [0, 0]
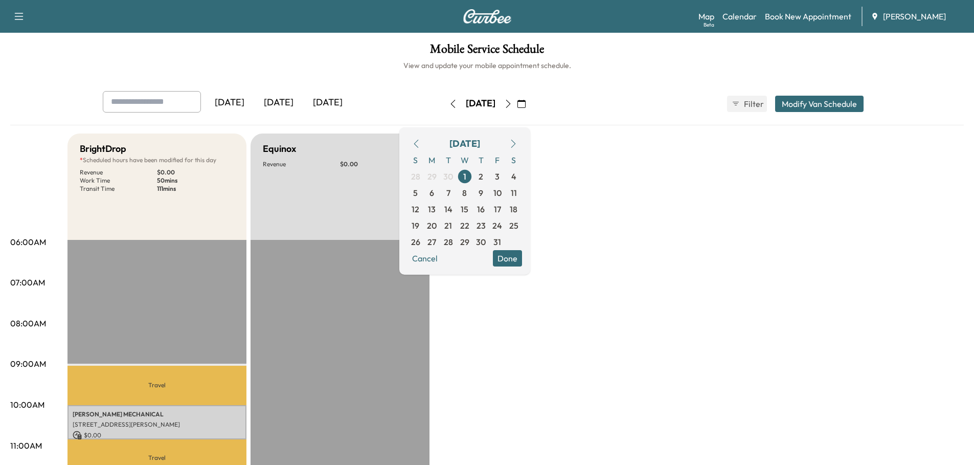
click at [798, 105] on button "Modify Van Schedule" at bounding box center [819, 104] width 88 height 16
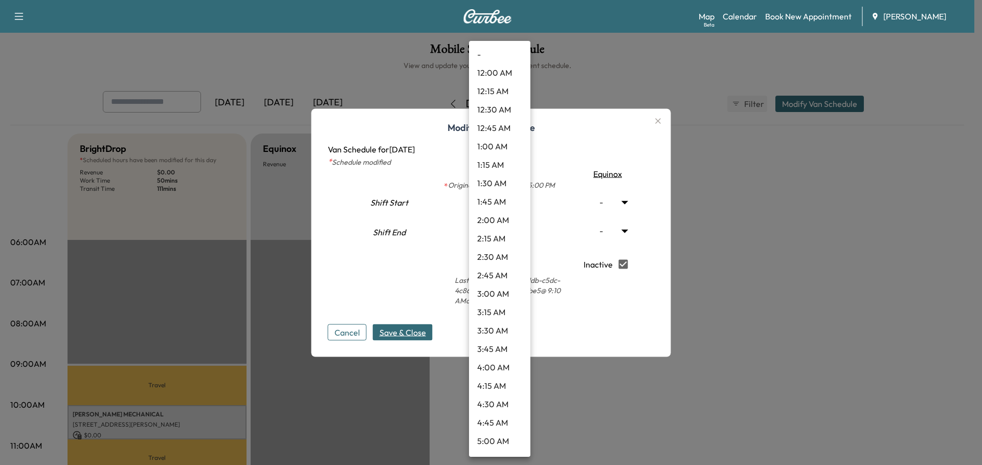
click at [518, 201] on body "Support Log Out Map Beta Calendar Book New Appointment Ray Chevrolet Mobile Ser…" at bounding box center [491, 232] width 982 height 465
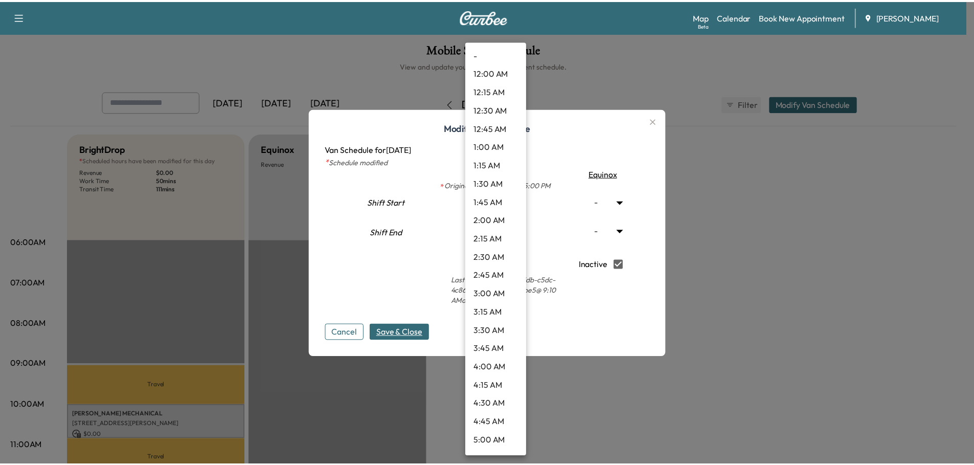
scroll to position [487, 0]
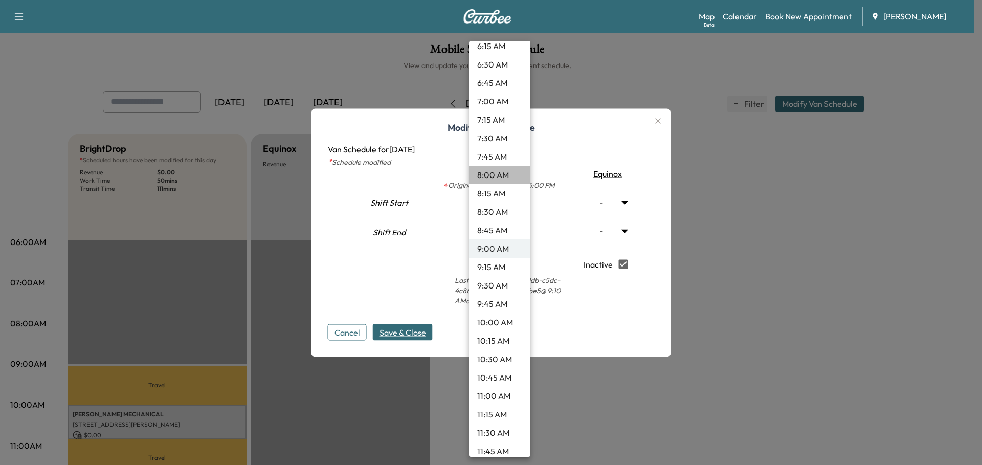
click at [504, 176] on li "8:00 AM" at bounding box center [499, 175] width 61 height 18
type input "*"
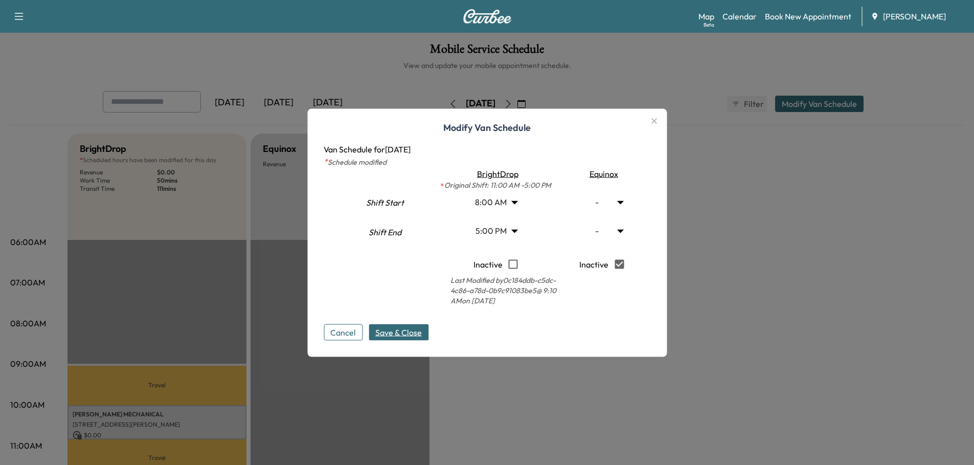
click at [404, 334] on span "Save & Close" at bounding box center [398, 332] width 47 height 12
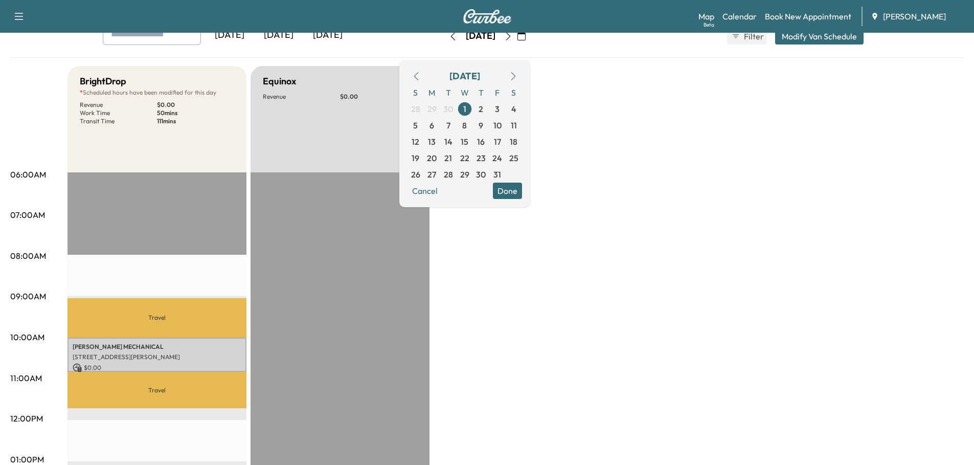
scroll to position [51, 0]
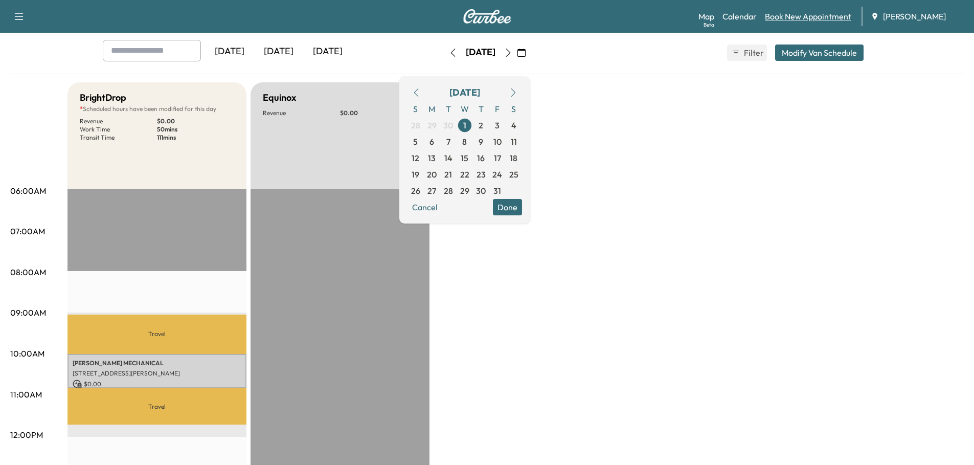
click at [818, 17] on link "Book New Appointment" at bounding box center [808, 16] width 86 height 12
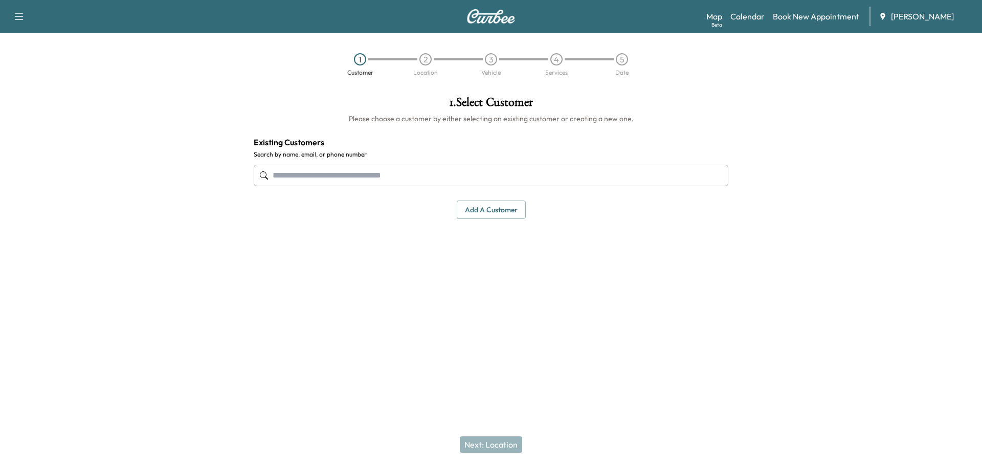
click at [388, 178] on input "text" at bounding box center [491, 175] width 475 height 21
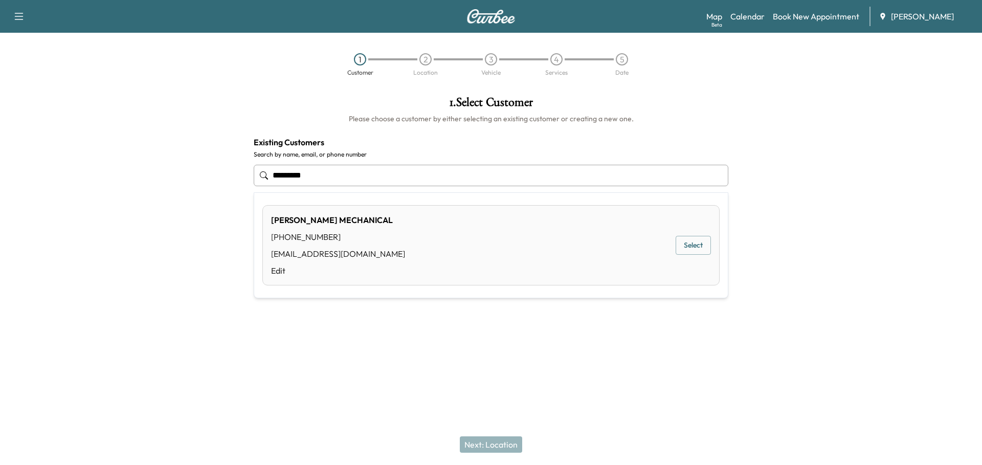
click at [699, 241] on button "Select" at bounding box center [693, 245] width 35 height 19
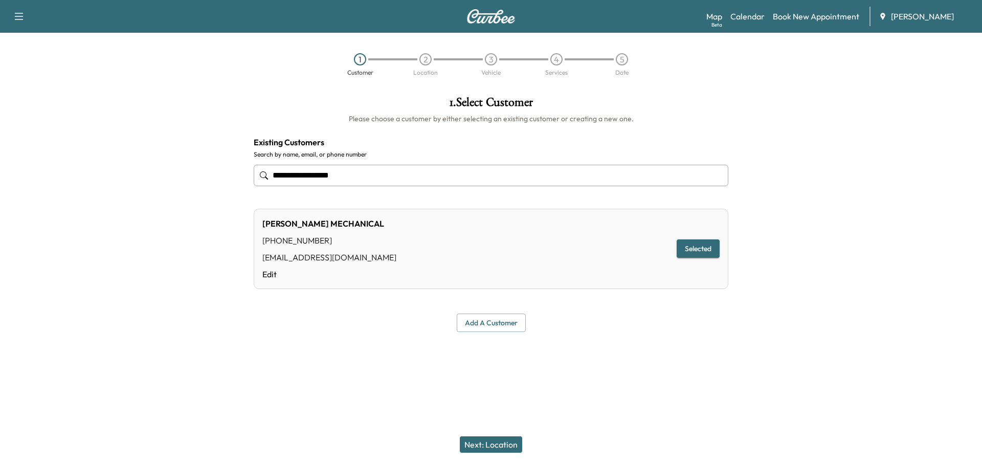
type input "**********"
click at [508, 441] on button "Next: Location" at bounding box center [491, 444] width 62 height 16
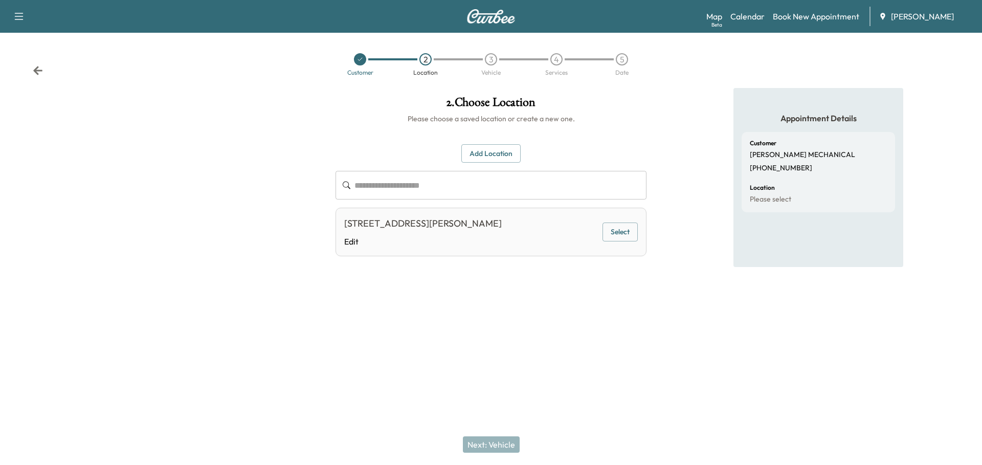
click at [619, 231] on button "Select" at bounding box center [620, 231] width 35 height 19
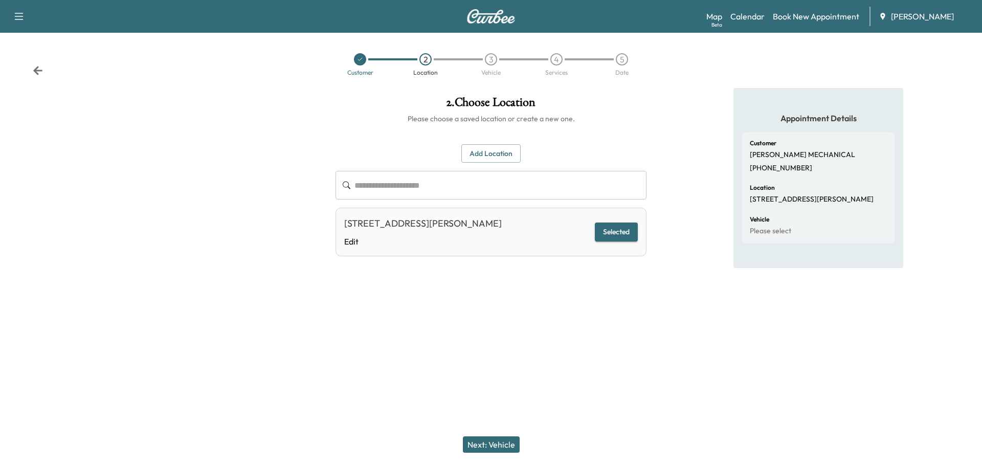
click at [488, 439] on button "Next: Vehicle" at bounding box center [491, 444] width 57 height 16
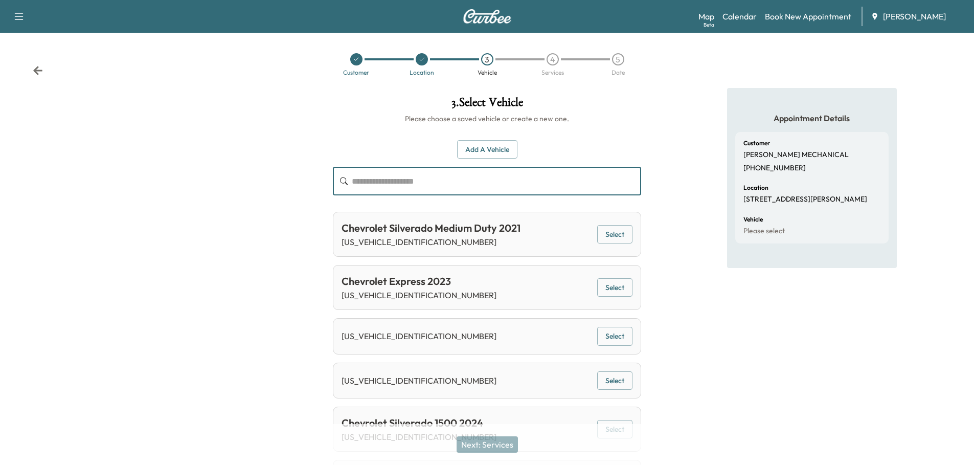
click at [425, 181] on input "text" at bounding box center [496, 181] width 289 height 29
paste input "**********"
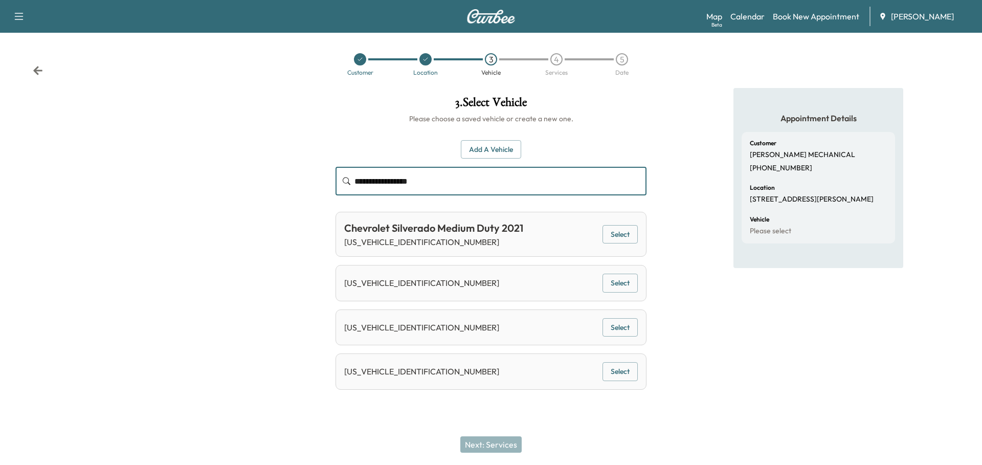
type input "**********"
click at [616, 231] on button "Select" at bounding box center [620, 234] width 35 height 19
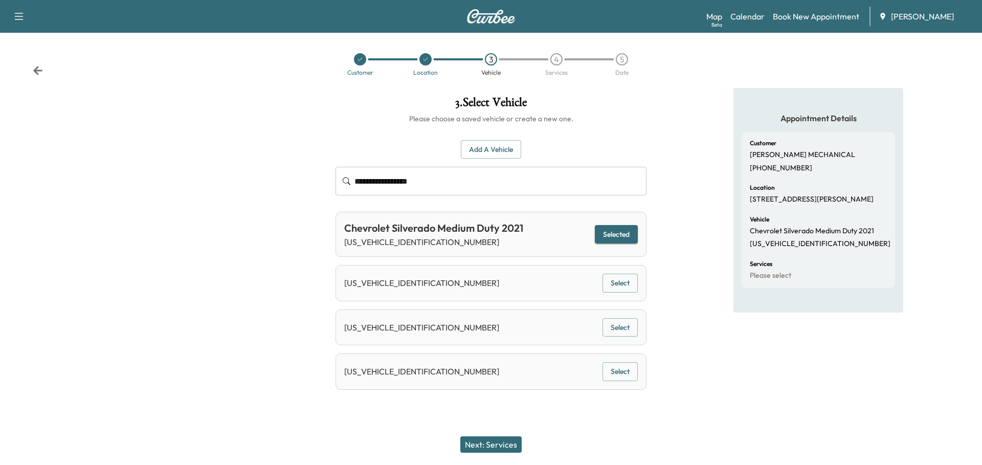
click at [496, 444] on button "Next: Services" at bounding box center [490, 444] width 61 height 16
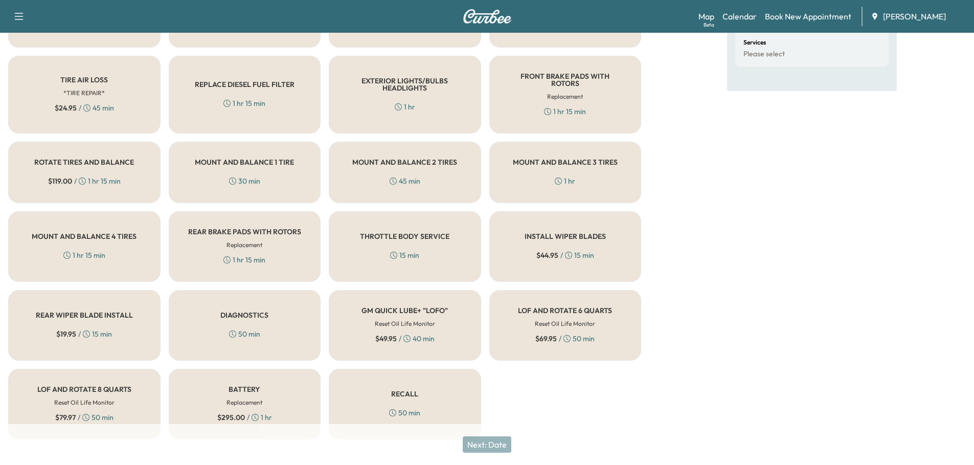
scroll to position [230, 0]
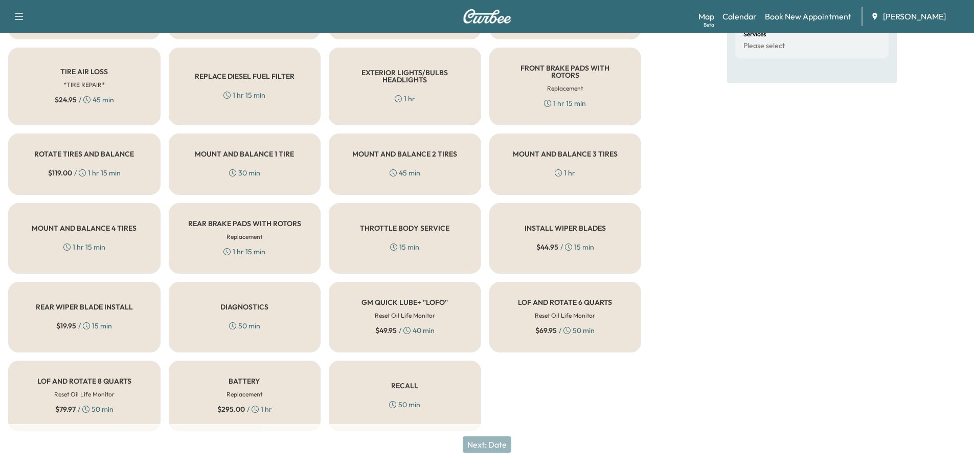
click at [440, 376] on div "RECALL 50 min" at bounding box center [405, 396] width 152 height 71
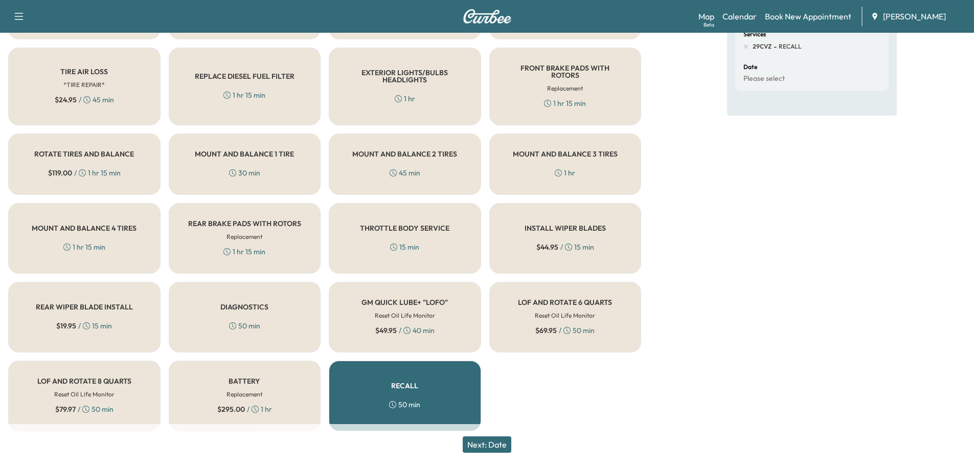
click at [502, 443] on button "Next: Date" at bounding box center [487, 444] width 49 height 16
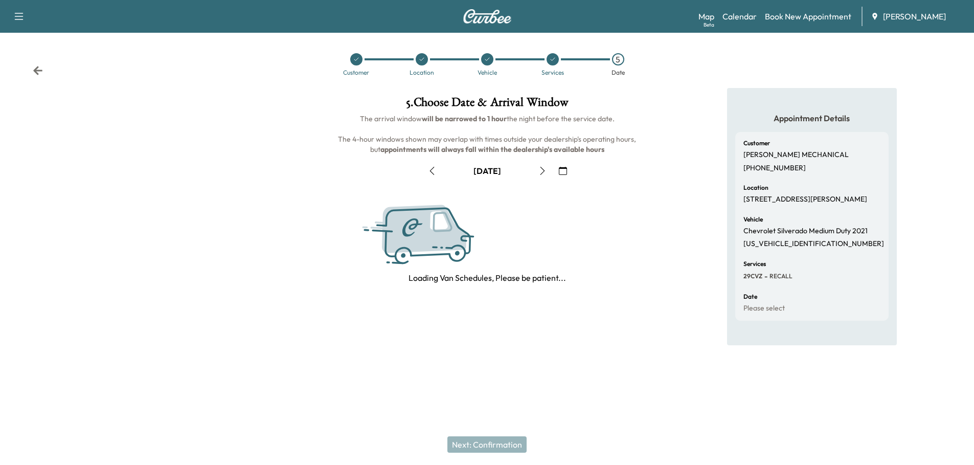
scroll to position [0, 0]
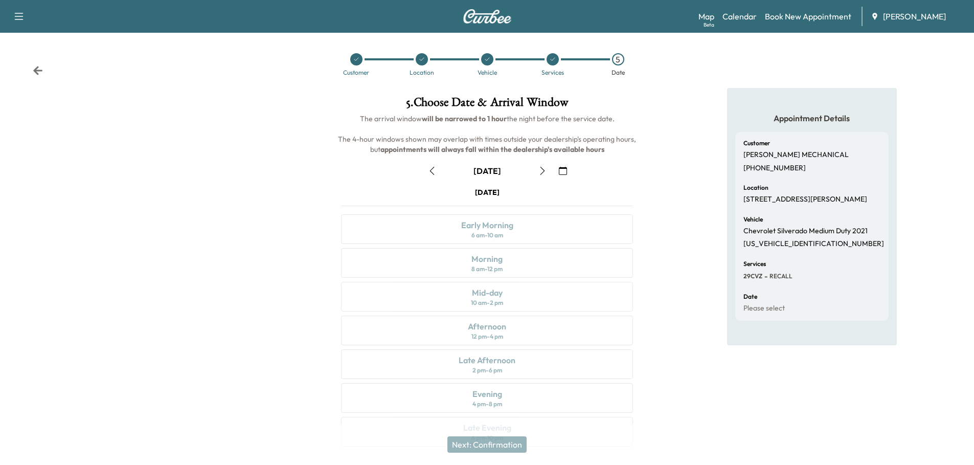
click at [565, 168] on icon "button" at bounding box center [563, 171] width 8 height 8
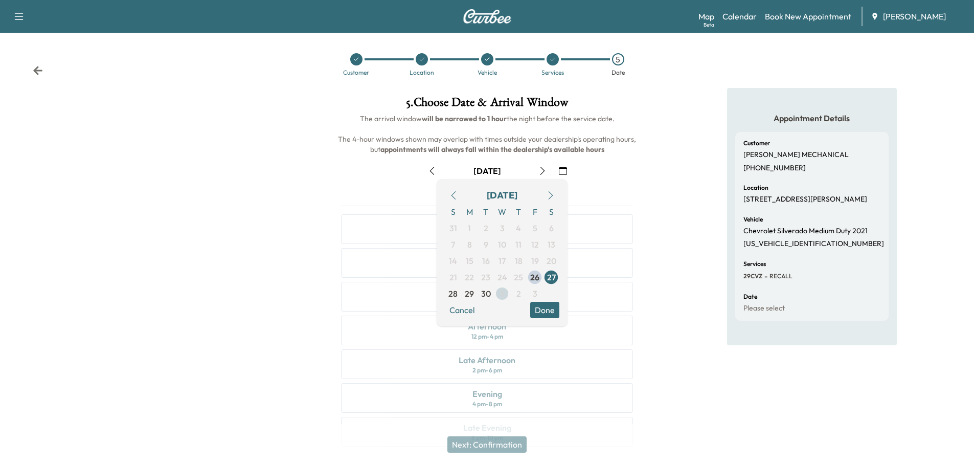
click at [500, 292] on span "1" at bounding box center [502, 293] width 16 height 16
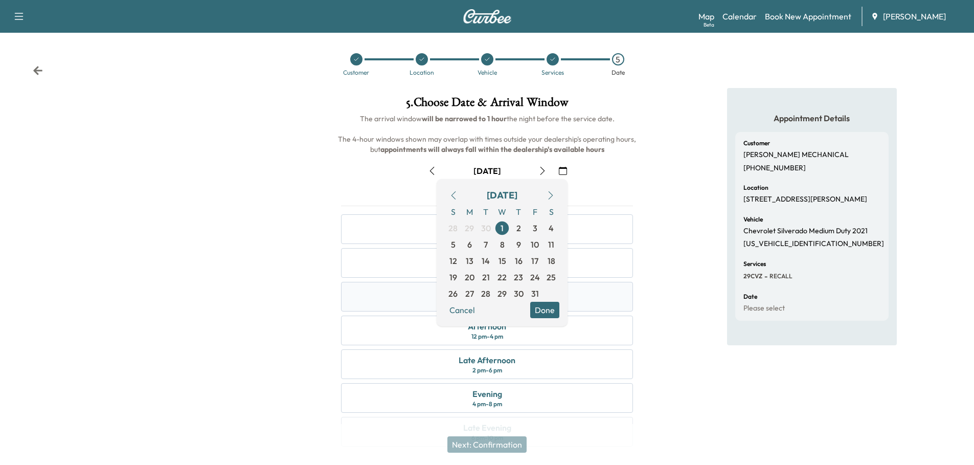
click at [545, 309] on button "Done" at bounding box center [544, 310] width 29 height 16
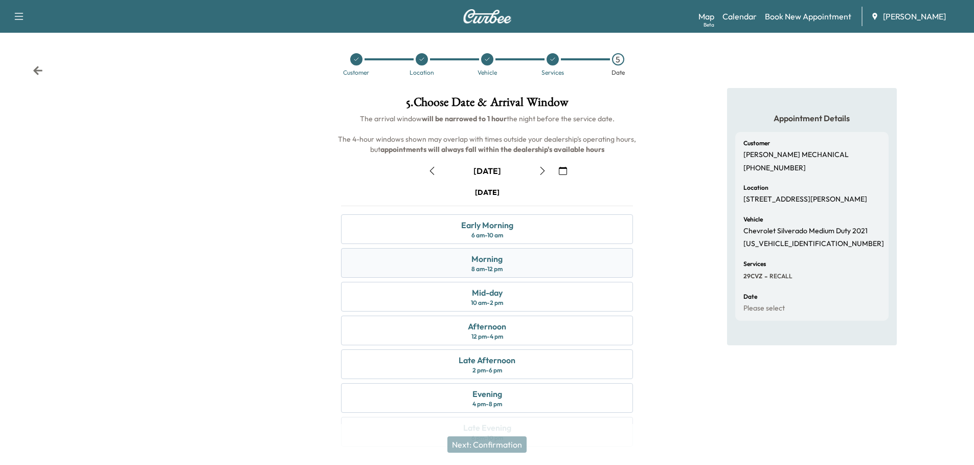
click at [520, 262] on div "Morning 8 am - 12 pm" at bounding box center [487, 263] width 292 height 30
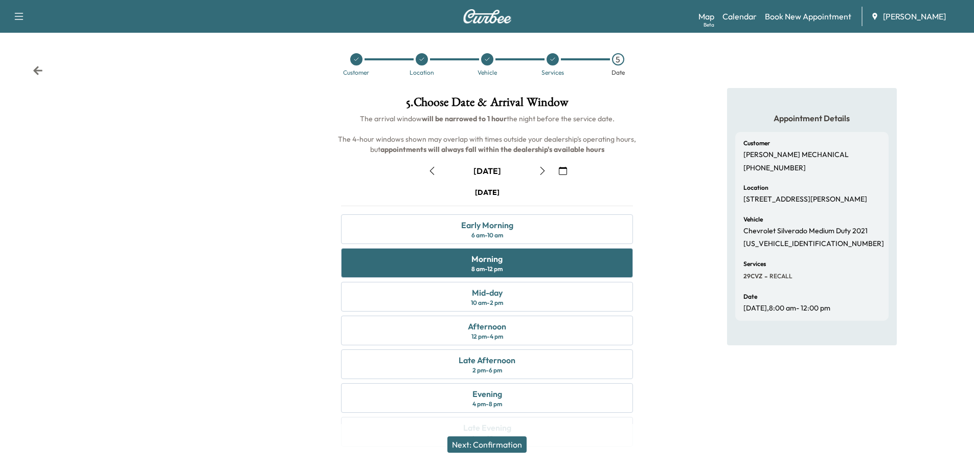
click at [499, 446] on button "Next: Confirmation" at bounding box center [487, 444] width 79 height 16
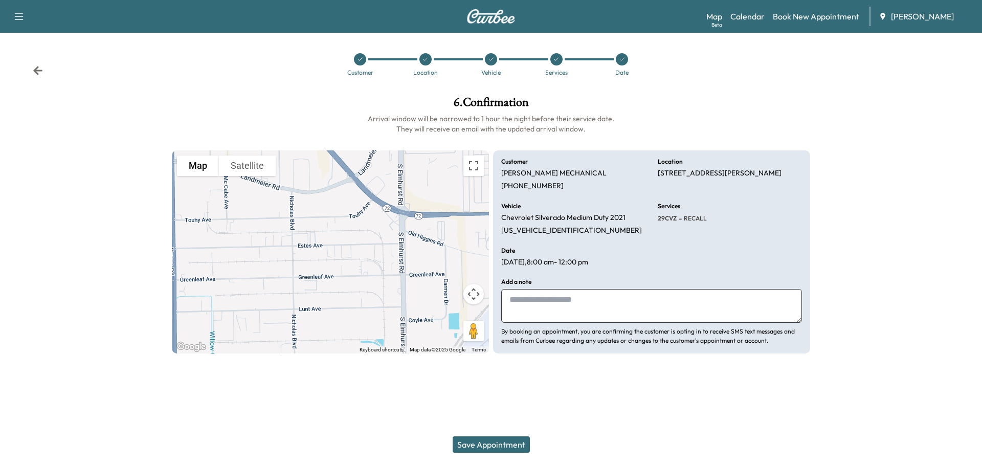
click at [572, 302] on textarea at bounding box center [651, 306] width 301 height 34
type textarea "**********"
click at [509, 441] on button "Save Appointment" at bounding box center [491, 444] width 77 height 16
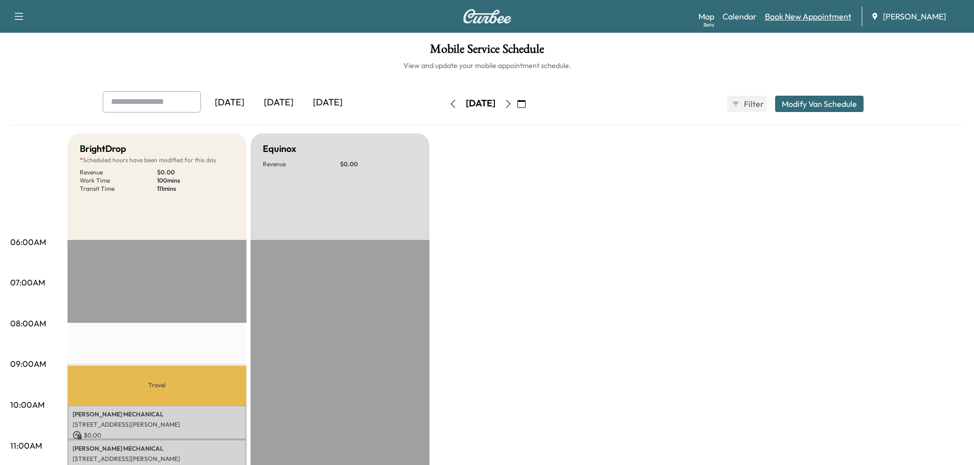
click at [810, 16] on link "Book New Appointment" at bounding box center [808, 16] width 86 height 12
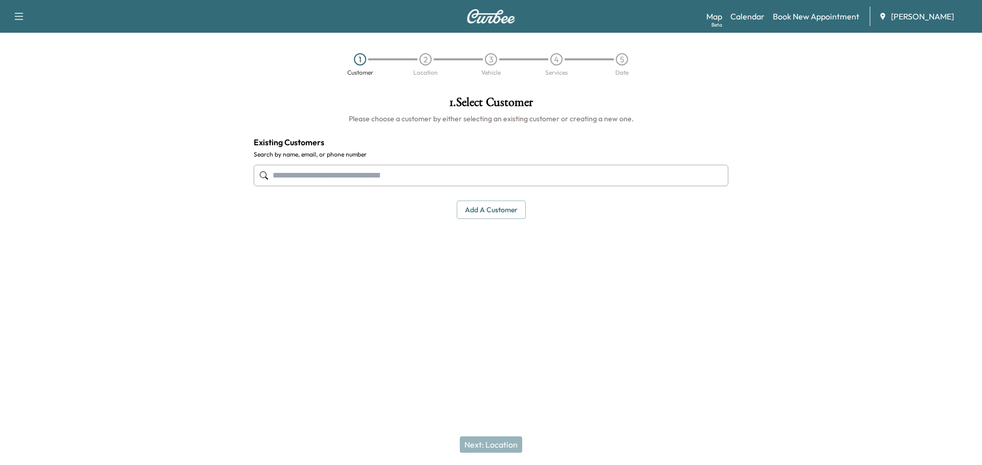
click at [355, 168] on input "text" at bounding box center [491, 175] width 475 height 21
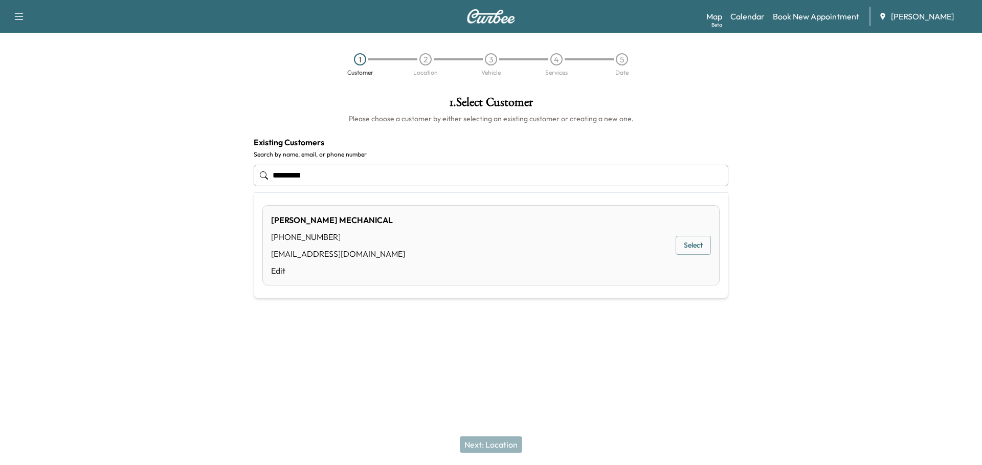
click at [703, 242] on button "Select" at bounding box center [693, 245] width 35 height 19
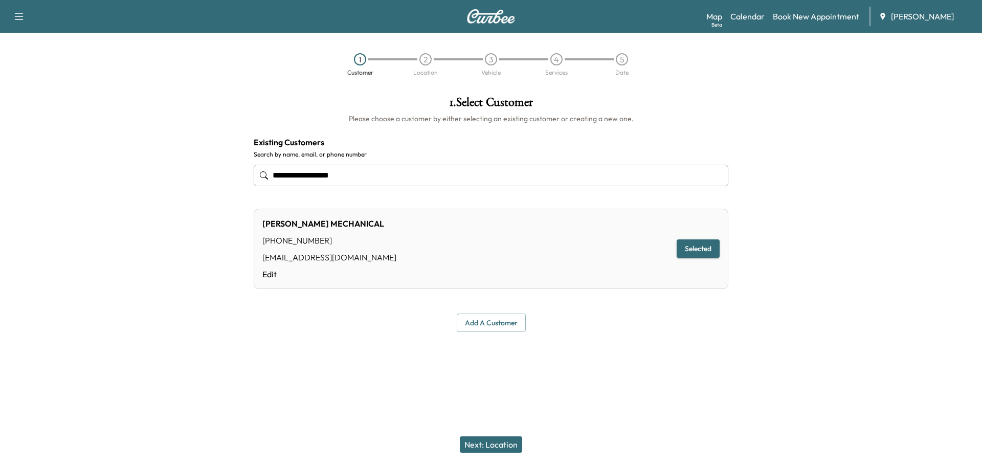
type input "**********"
click at [484, 444] on button "Next: Location" at bounding box center [491, 444] width 62 height 16
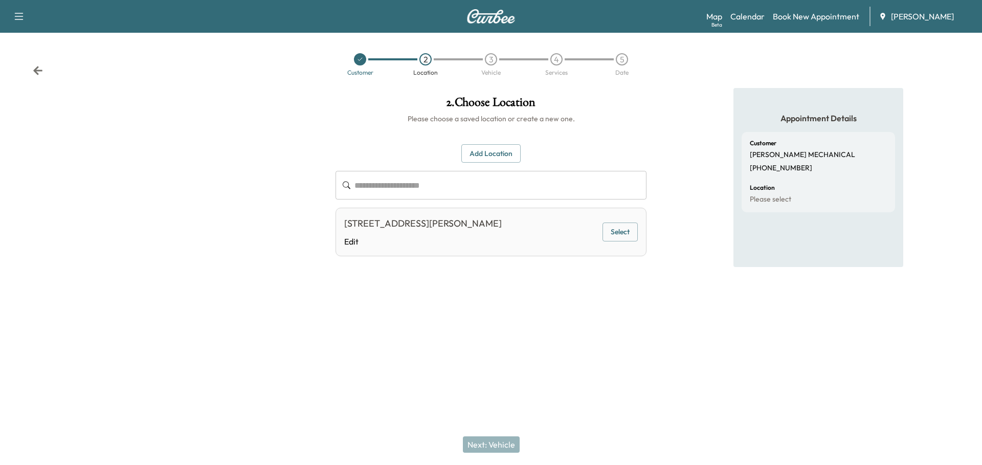
click at [628, 231] on button "Select" at bounding box center [620, 231] width 35 height 19
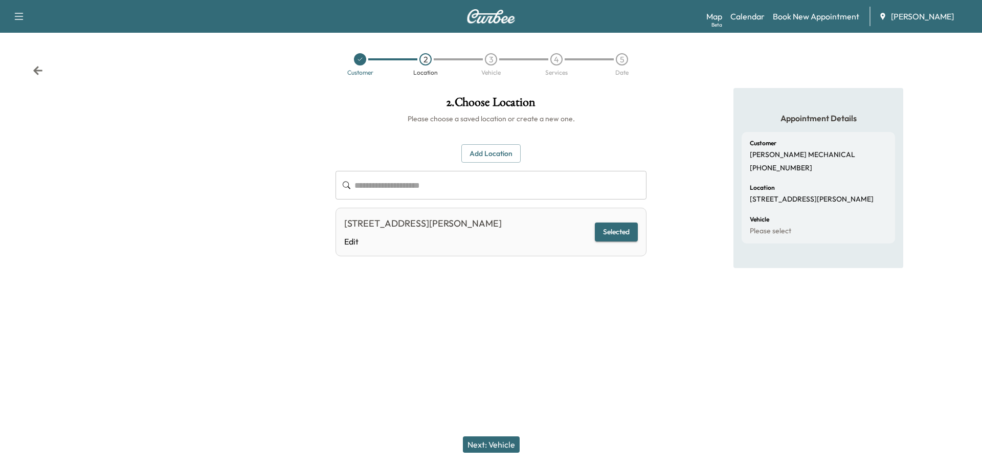
drag, startPoint x: 487, startPoint y: 445, endPoint x: 489, endPoint y: 436, distance: 9.4
click at [487, 444] on button "Next: Vehicle" at bounding box center [491, 444] width 57 height 16
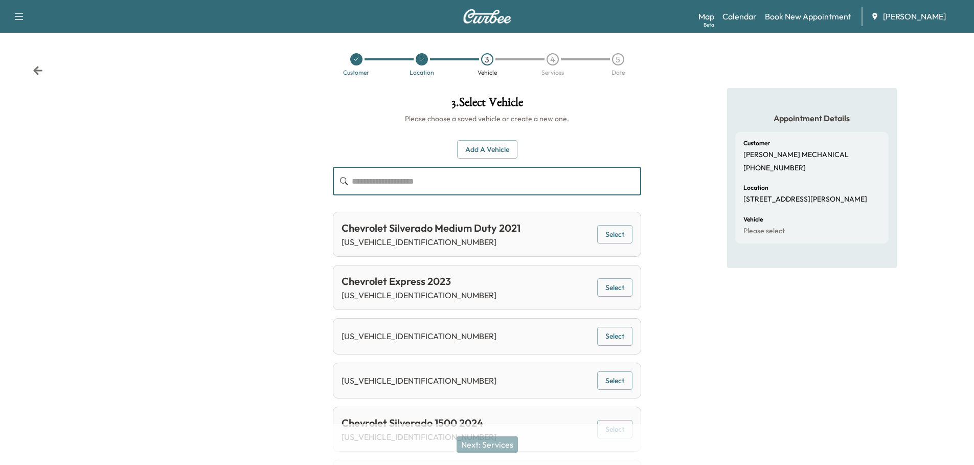
click at [437, 182] on input "text" at bounding box center [496, 181] width 289 height 29
paste input "**********"
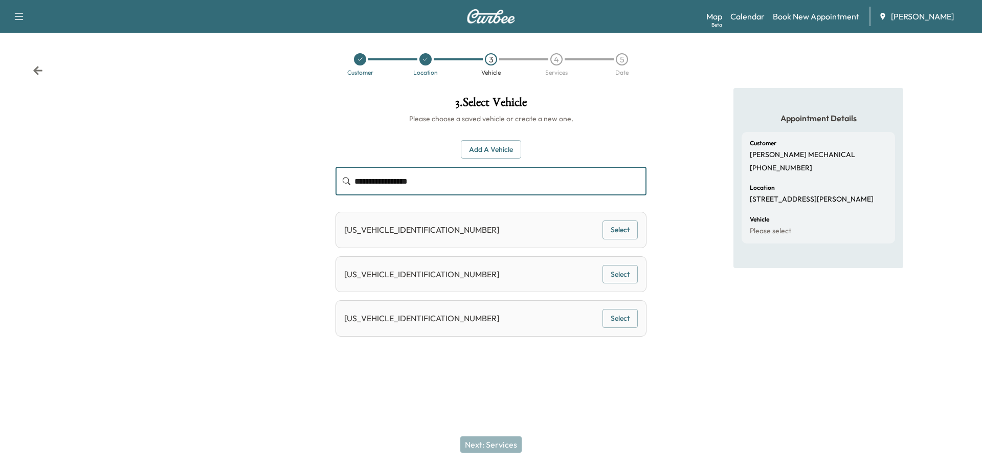
type input "**********"
click at [497, 148] on button "Add a Vehicle" at bounding box center [491, 149] width 60 height 19
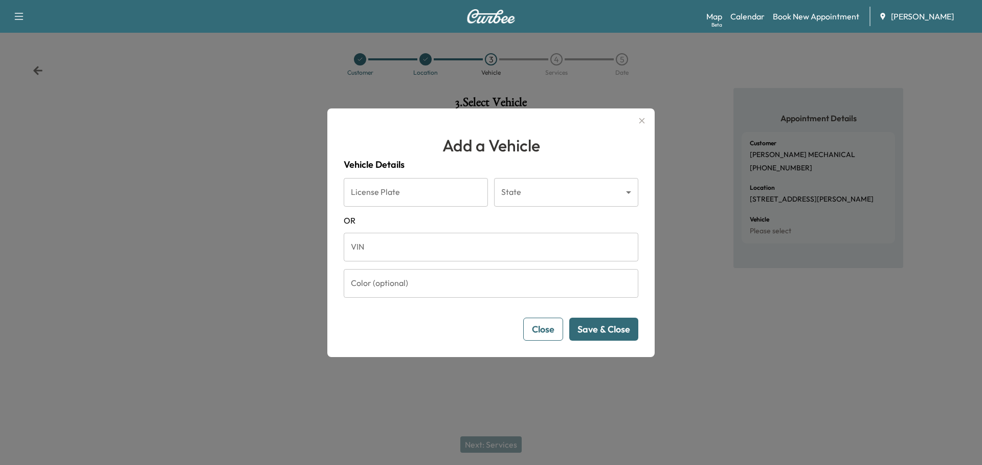
click at [428, 246] on input "VIN" at bounding box center [491, 247] width 295 height 29
paste input "**********"
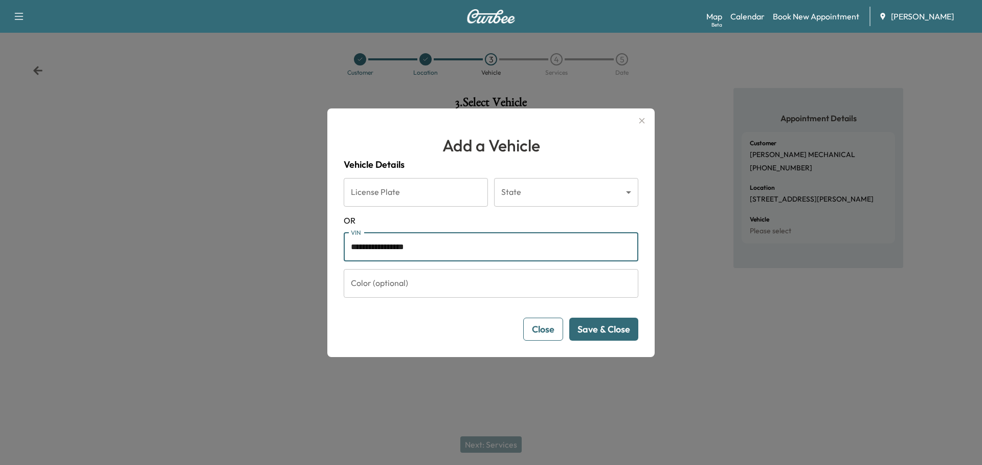
type input "**********"
click at [603, 330] on button "Save & Close" at bounding box center [603, 329] width 69 height 23
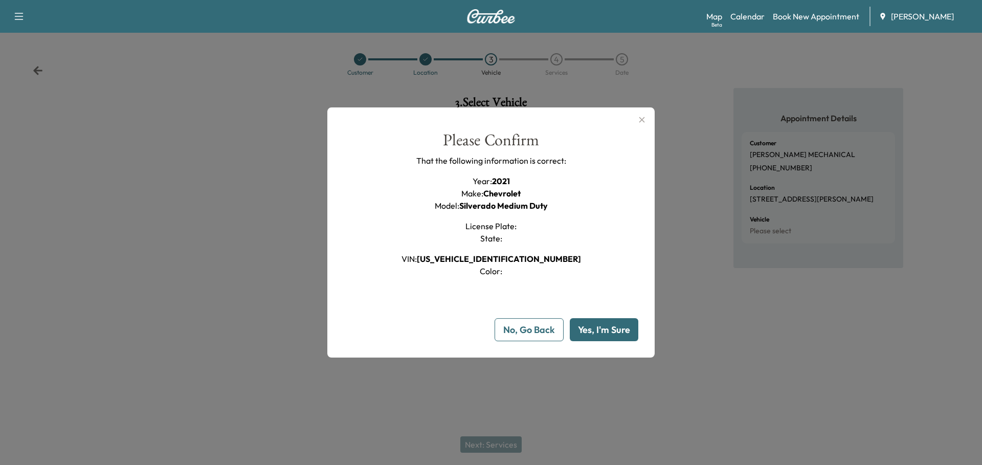
click at [612, 330] on button "Yes, I'm Sure" at bounding box center [604, 329] width 69 height 23
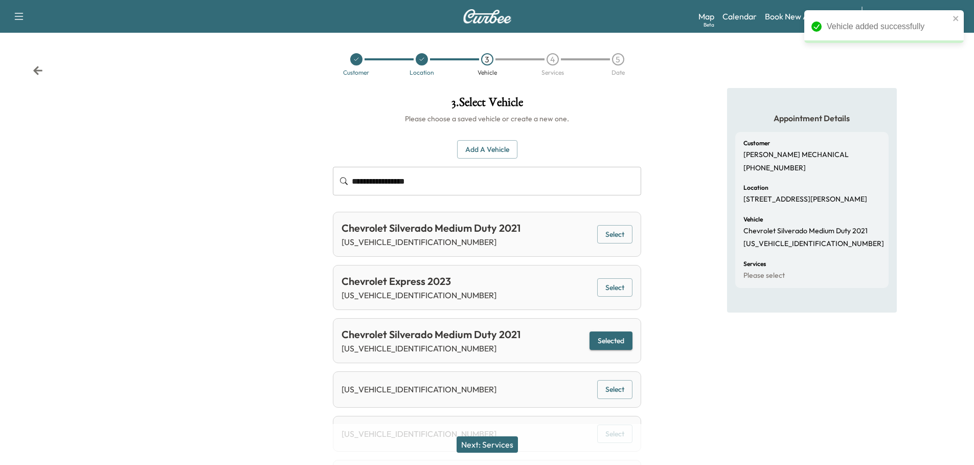
click at [505, 443] on button "Next: Services" at bounding box center [487, 444] width 61 height 16
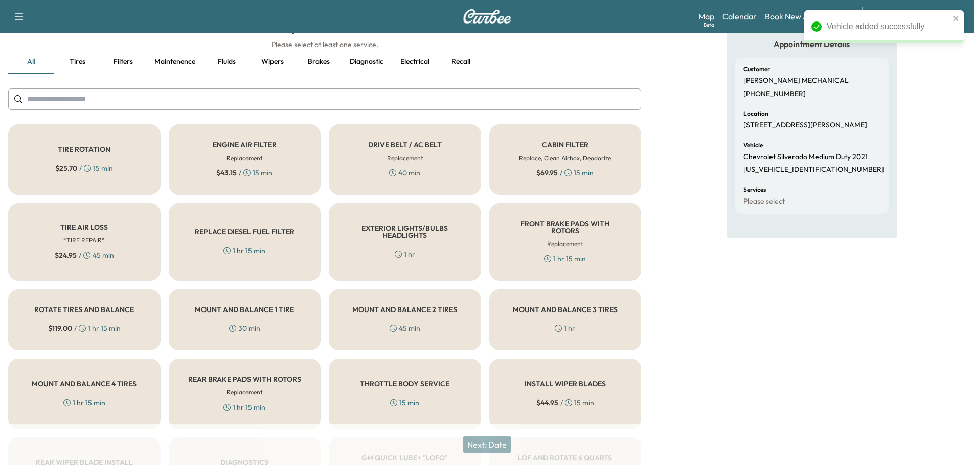
scroll to position [230, 0]
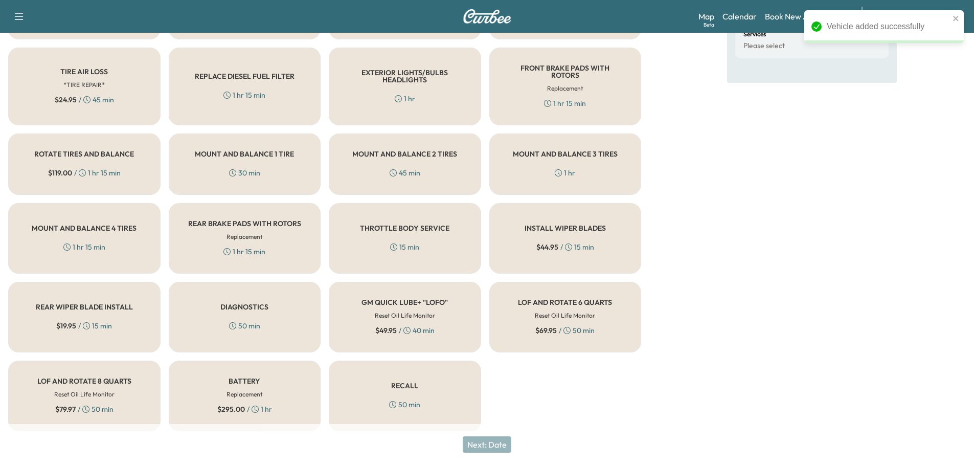
click at [426, 390] on div "RECALL 50 min" at bounding box center [405, 396] width 152 height 71
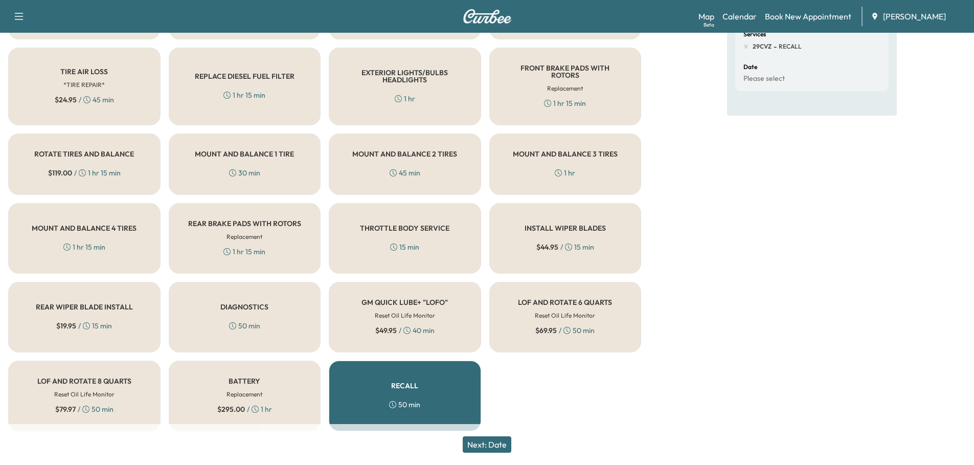
click at [500, 444] on button "Next: Date" at bounding box center [487, 444] width 49 height 16
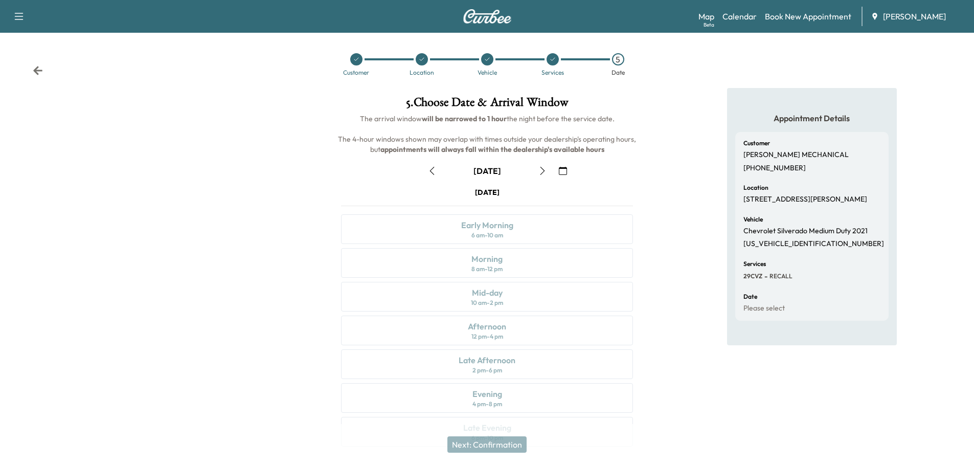
click at [564, 173] on icon "button" at bounding box center [563, 171] width 8 height 8
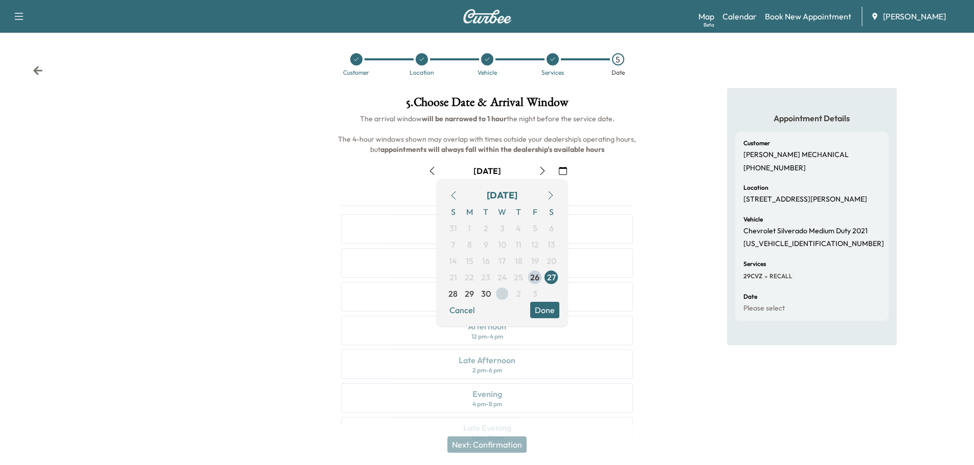
click at [501, 295] on span "1" at bounding box center [502, 293] width 3 height 12
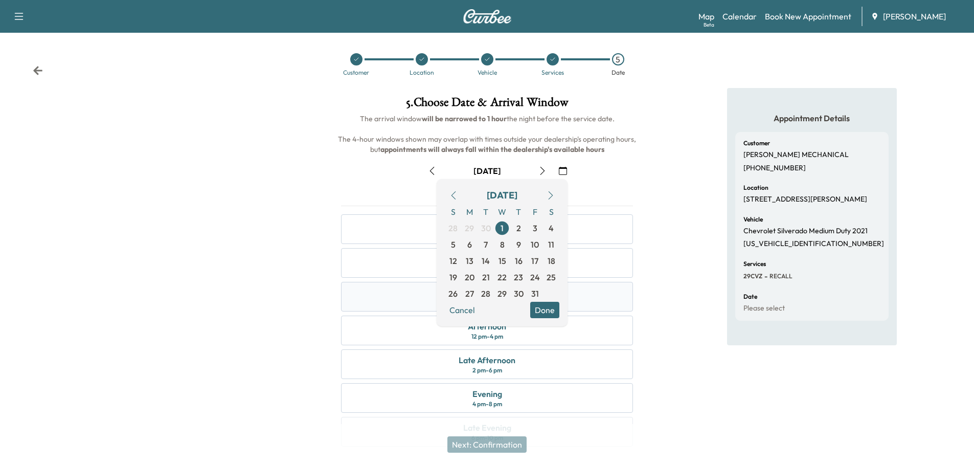
click at [549, 308] on button "Done" at bounding box center [544, 310] width 29 height 16
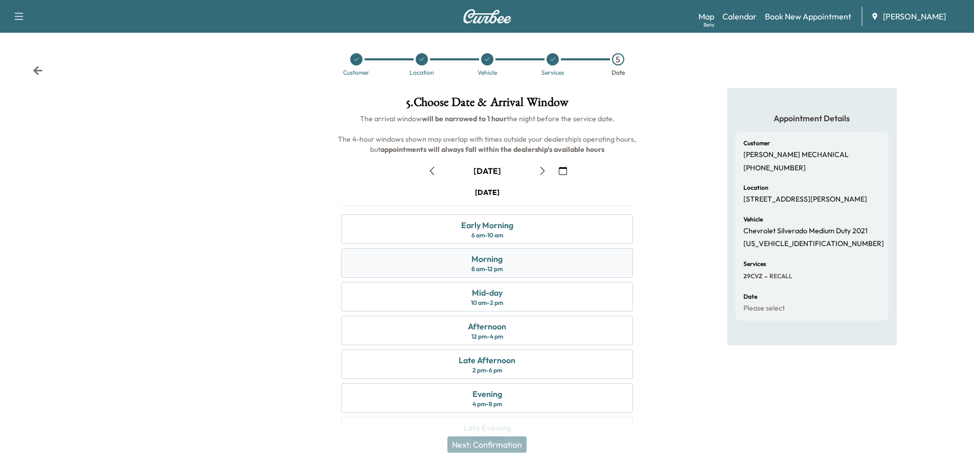
click at [522, 257] on div "Morning 8 am - 12 pm" at bounding box center [487, 263] width 292 height 30
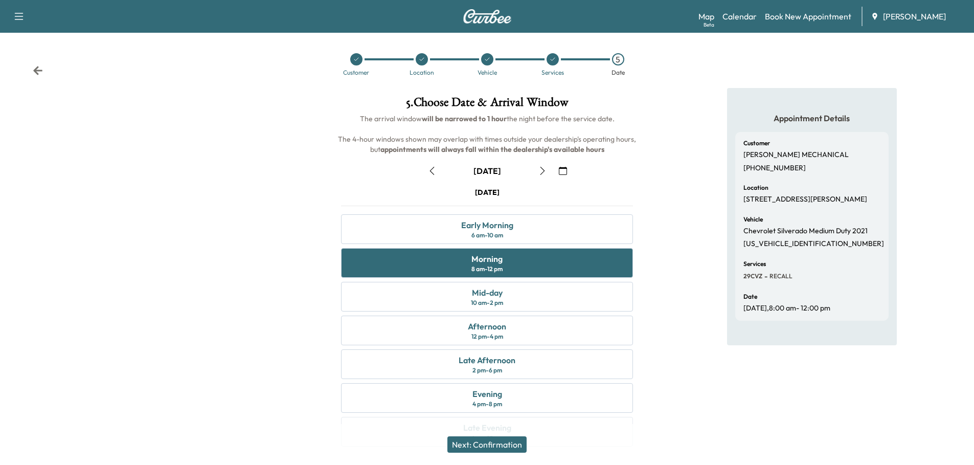
click at [495, 443] on button "Next: Confirmation" at bounding box center [487, 444] width 79 height 16
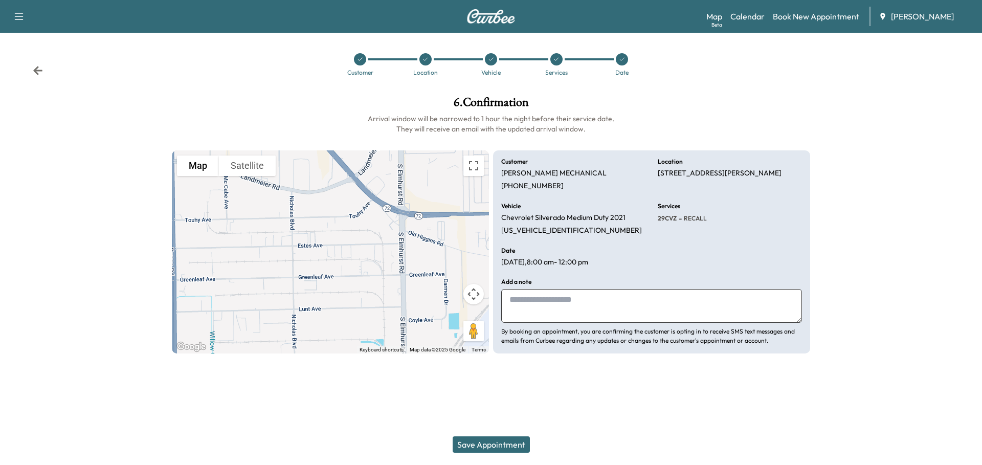
click at [566, 297] on textarea at bounding box center [651, 306] width 301 height 34
type textarea "**********"
click at [504, 443] on button "Save Appointment" at bounding box center [491, 444] width 77 height 16
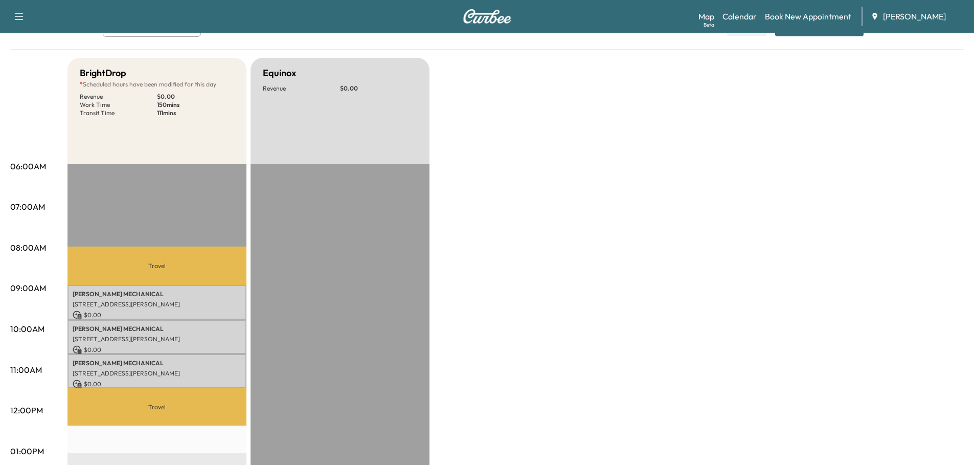
scroll to position [102, 0]
